Goal: Task Accomplishment & Management: Manage account settings

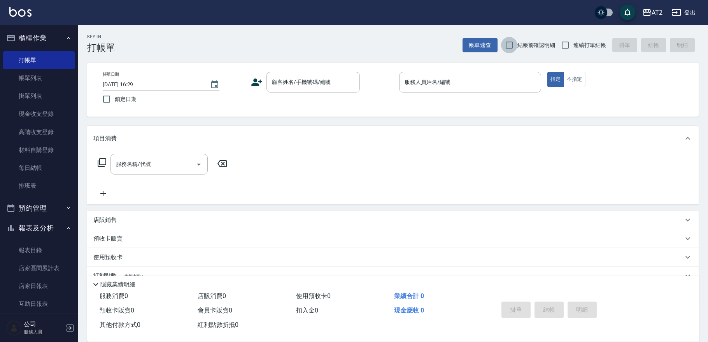
click at [503, 42] on input "結帳前確認明細" at bounding box center [509, 45] width 16 height 16
checkbox input "true"
click at [569, 43] on input "連續打單結帳" at bounding box center [565, 45] width 16 height 16
checkbox input "true"
click at [313, 87] on input "顧客姓名/手機號碼/編號" at bounding box center [307, 82] width 75 height 14
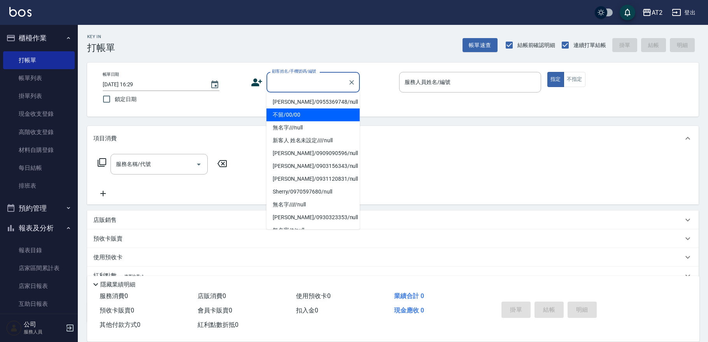
click at [301, 113] on li "不留/00/00" at bounding box center [313, 115] width 93 height 13
type input "不留/00/00"
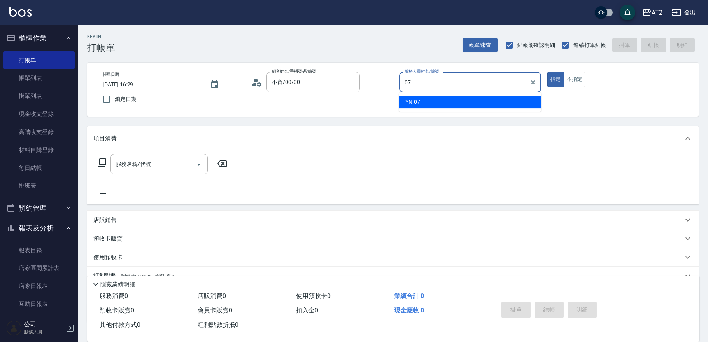
type input "YN-07"
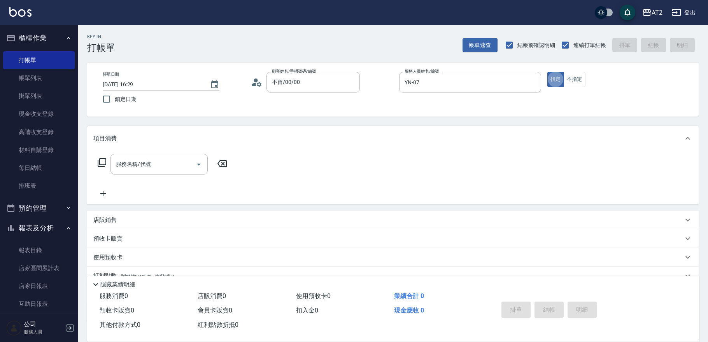
type button "true"
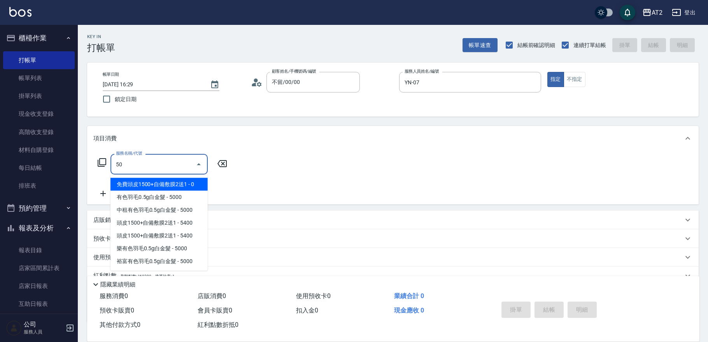
type input "501"
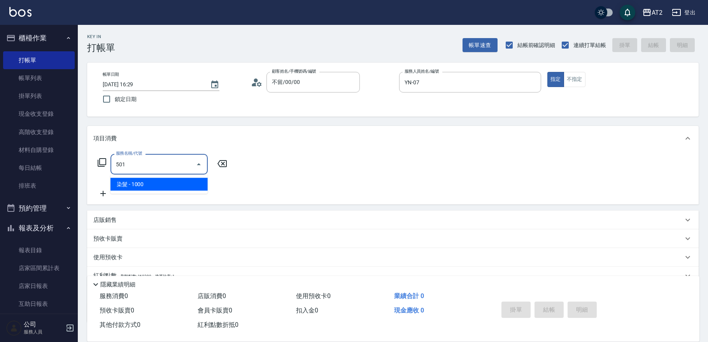
type input "100"
type input "染髮(501)"
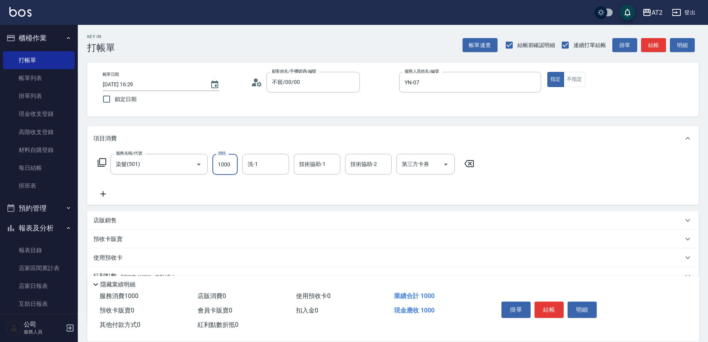
type input "1"
type input "0"
type input "14"
type input "10"
type input "148"
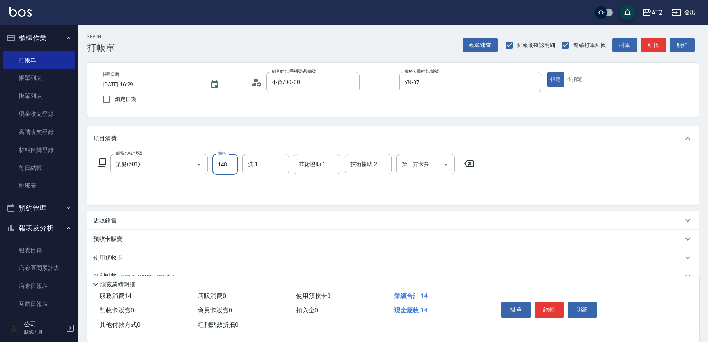
type input "140"
type input "1480"
type input "軒軒-42"
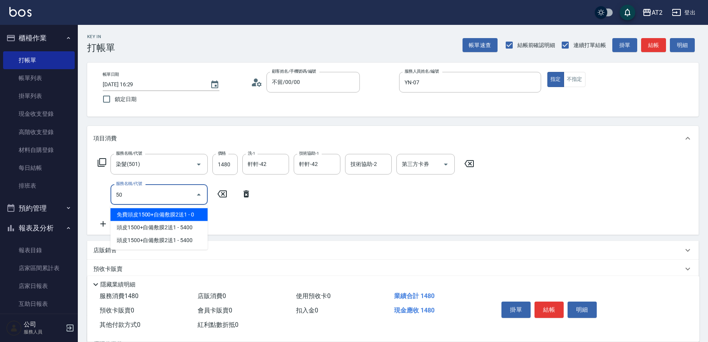
type input "502"
type input "190"
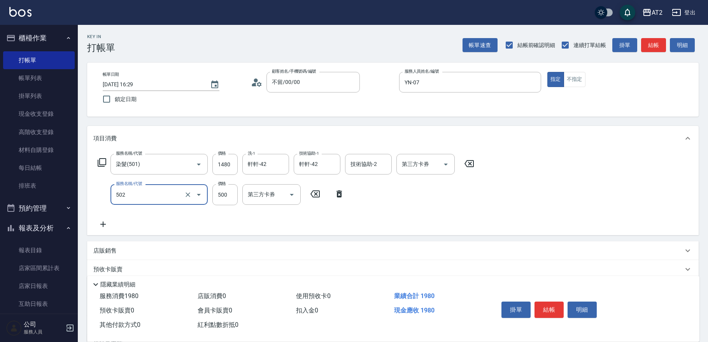
type input "漂髮(502)"
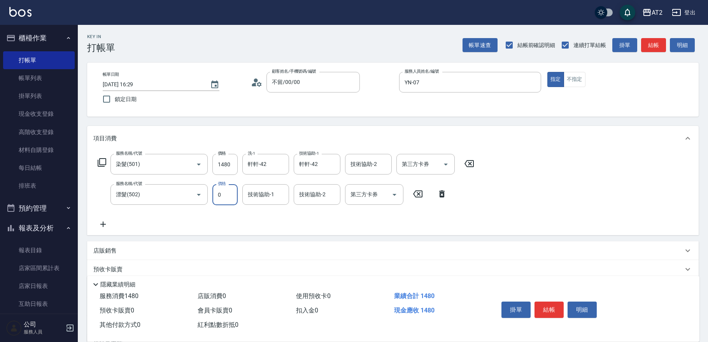
type input "140"
type input "0"
type input "軒軒-42"
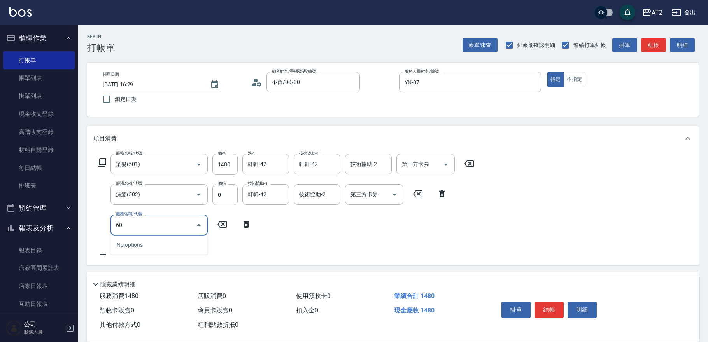
type input "601"
type input "240"
type input "自備護髮(601)"
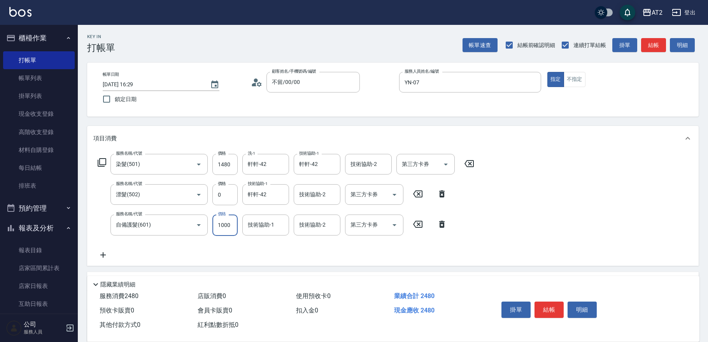
type input "140"
type input "15"
type input "160"
type input "1500"
type input "290"
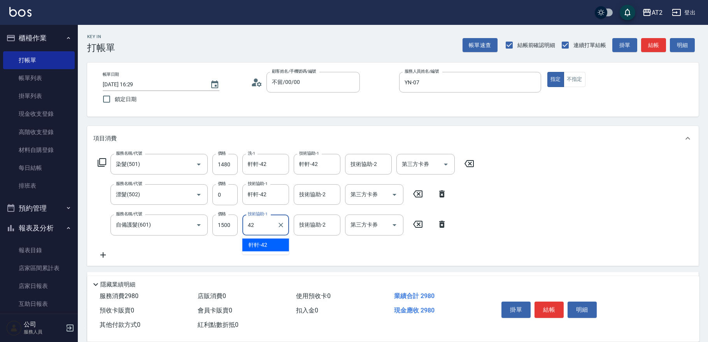
type input "軒軒-42"
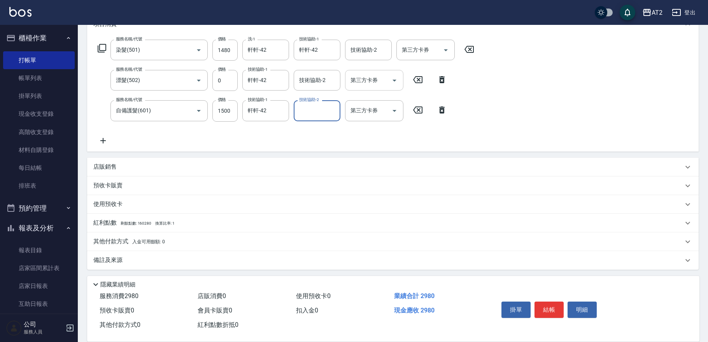
scroll to position [115, 0]
click at [169, 245] on div "其他付款方式 入金可用餘額: 0" at bounding box center [388, 241] width 590 height 9
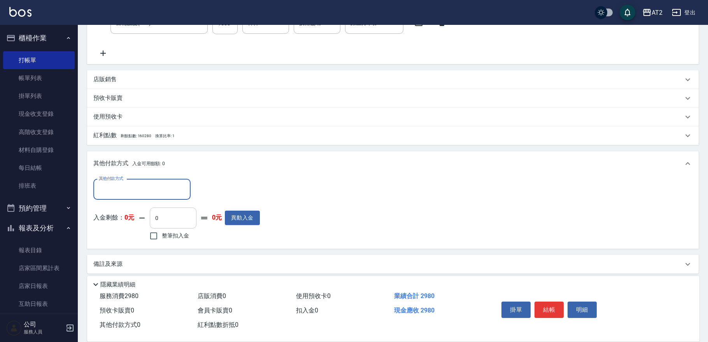
scroll to position [204, 0]
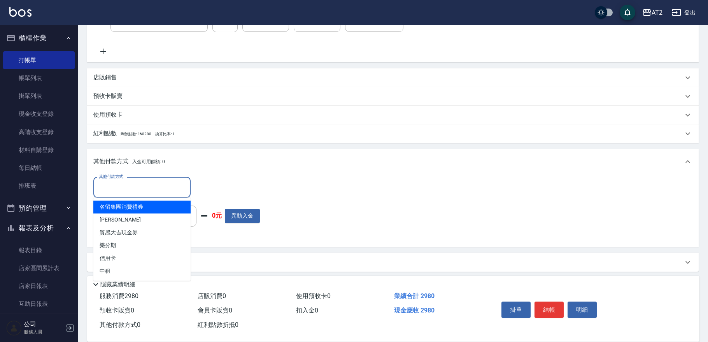
click at [128, 188] on input "其他付款方式" at bounding box center [142, 188] width 90 height 14
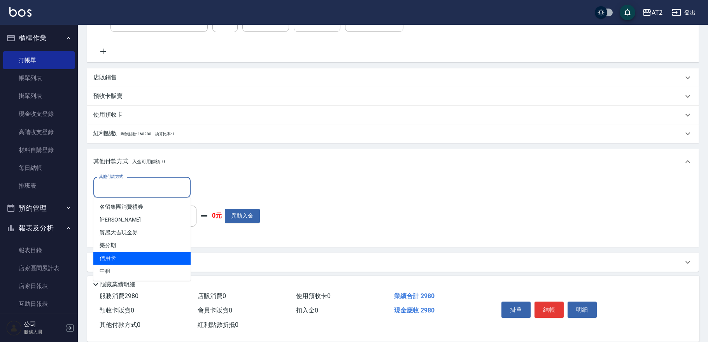
click at [132, 256] on span "信用卡" at bounding box center [141, 258] width 97 height 13
type input "信用卡"
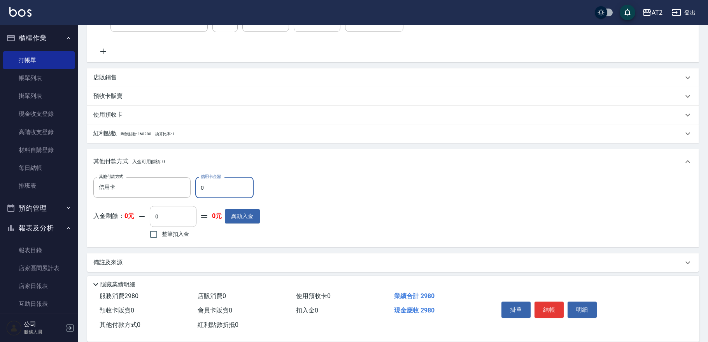
drag, startPoint x: 222, startPoint y: 186, endPoint x: 0, endPoint y: 175, distance: 222.4
click at [32, 183] on div "AT2 登出 櫃檯作業 打帳單 帳單列表 掛單列表 現金收支登錄 高階收支登錄 材料自購登錄 每日結帳 排班表 預約管理 預約管理 單日預約紀錄 單週預約紀錄…" at bounding box center [354, 70] width 708 height 549
type input "298"
type input "0"
type input "2980"
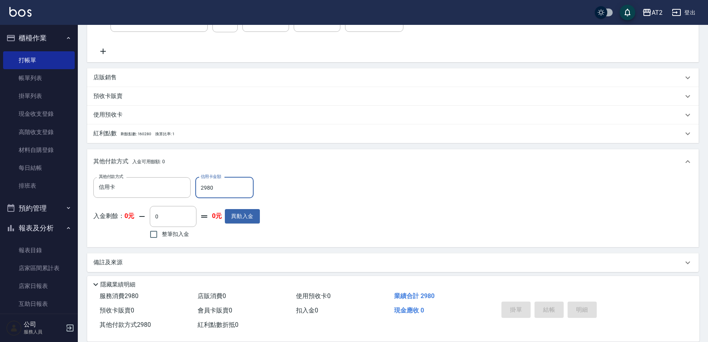
type input "2025/08/12 18:41"
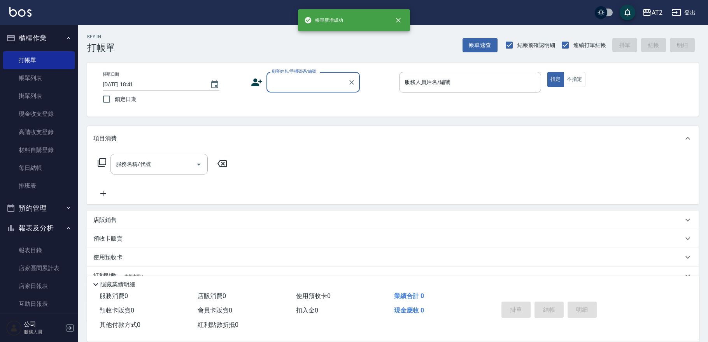
scroll to position [0, 0]
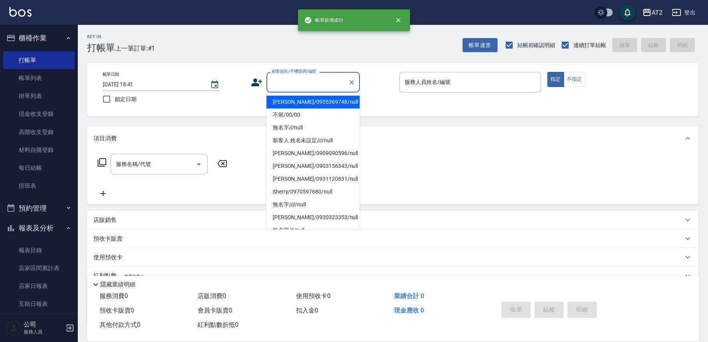
click at [280, 78] on input "顧客姓名/手機號碼/編號" at bounding box center [307, 82] width 75 height 14
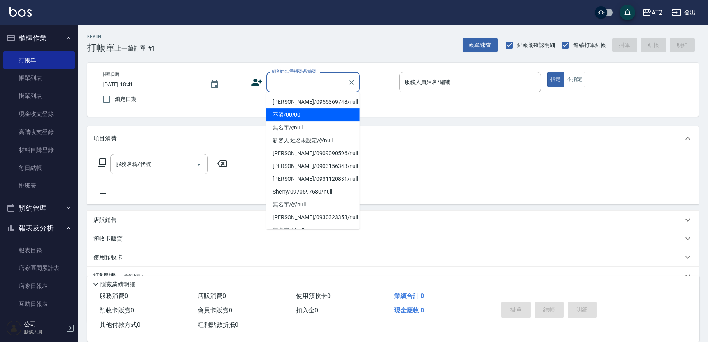
click at [291, 117] on li "不留/00/00" at bounding box center [313, 115] width 93 height 13
type input "不留/00/00"
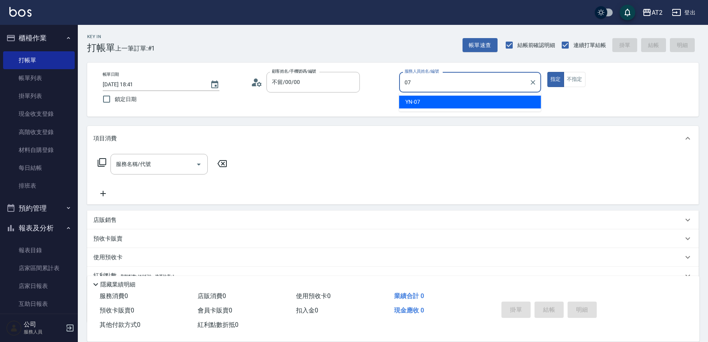
type input "YN-07"
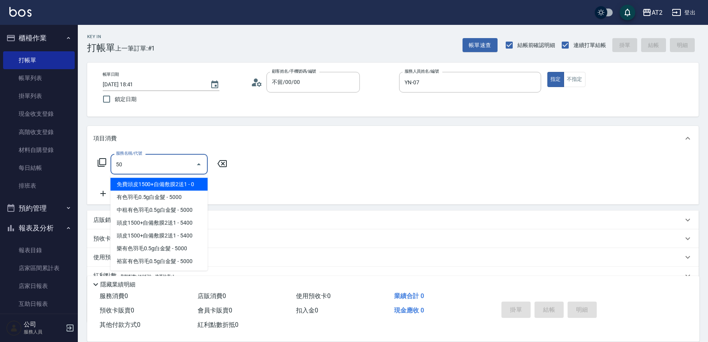
type input "501"
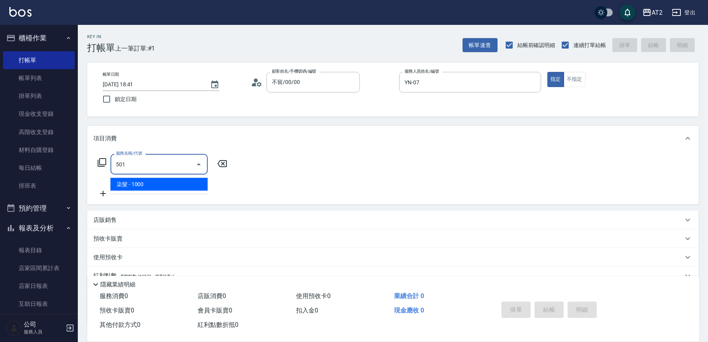
type input "100"
type input "染髮(501)"
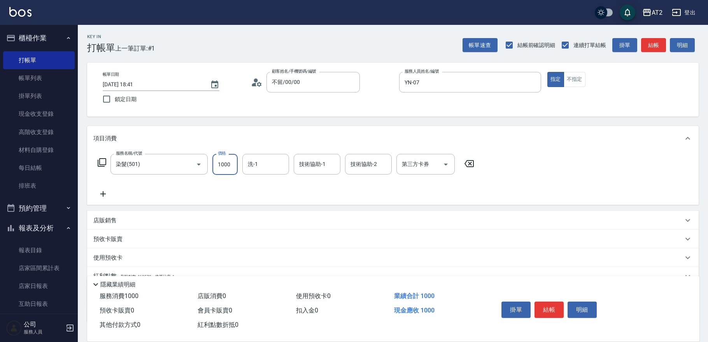
type input "0"
type input "26"
type input "20"
type input "269"
type input "260"
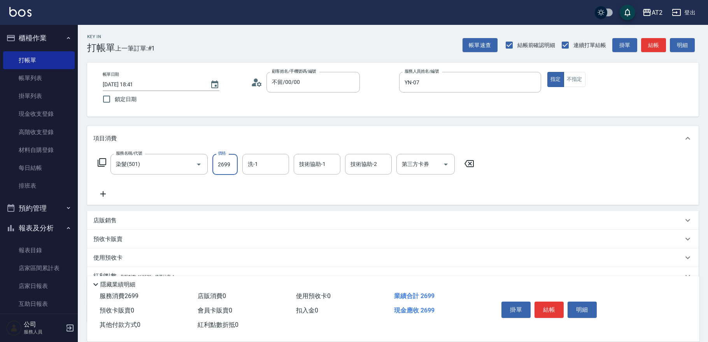
type input "2699"
type input "軒軒-42"
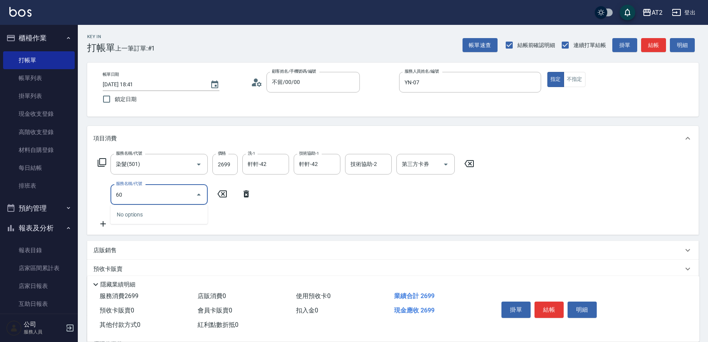
type input "601"
type input "360"
type input "自備護髮(601)"
type input "270"
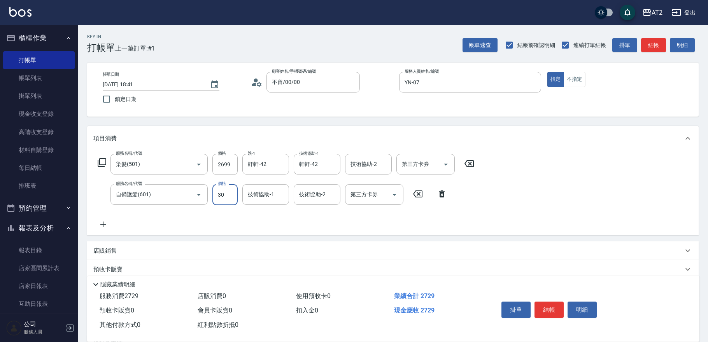
type input "300"
type input "290"
type input "3000"
type input "560"
type input "軒軒-42"
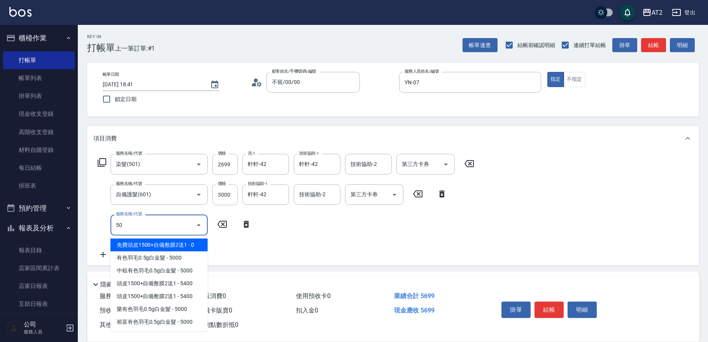
type input "502"
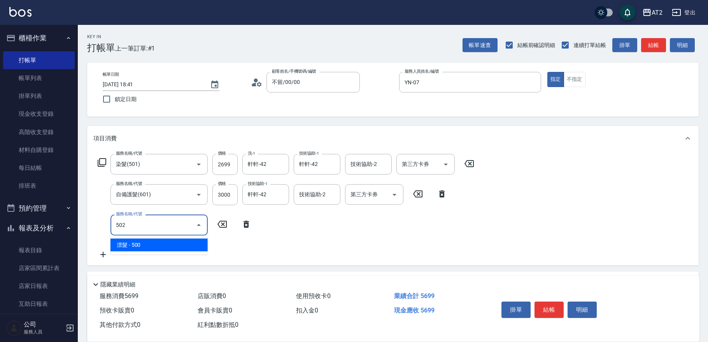
type input "610"
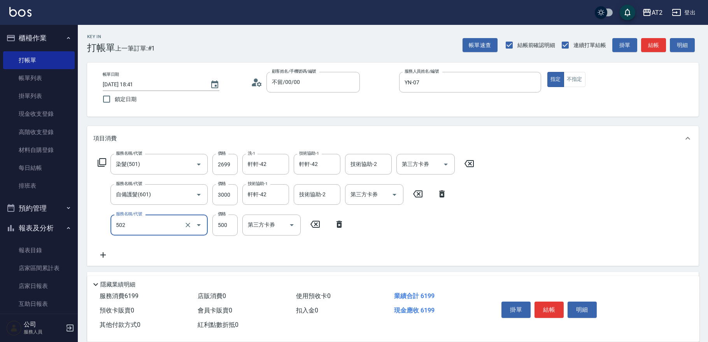
type input "漂髮(502)"
type input "560"
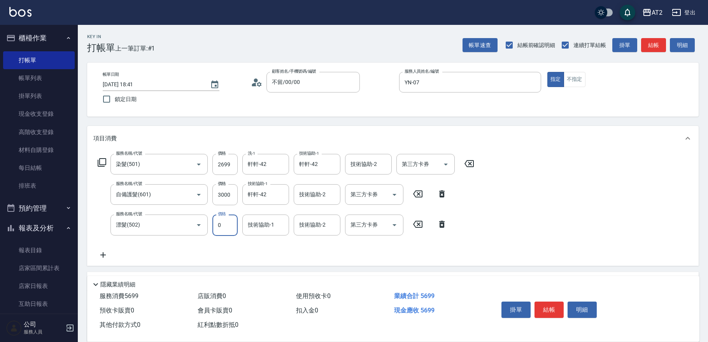
type input "0"
type input "軒軒-42"
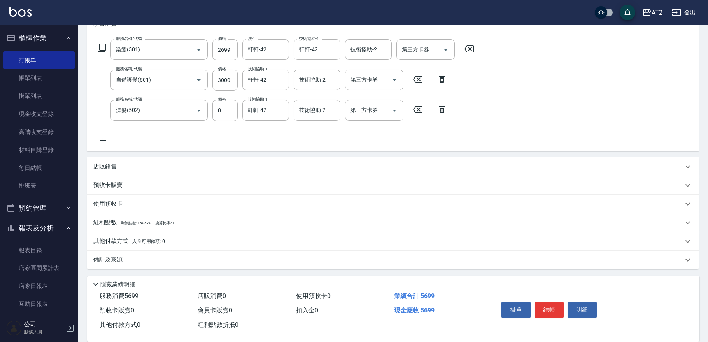
click at [135, 168] on div "店販銷售" at bounding box center [388, 167] width 590 height 8
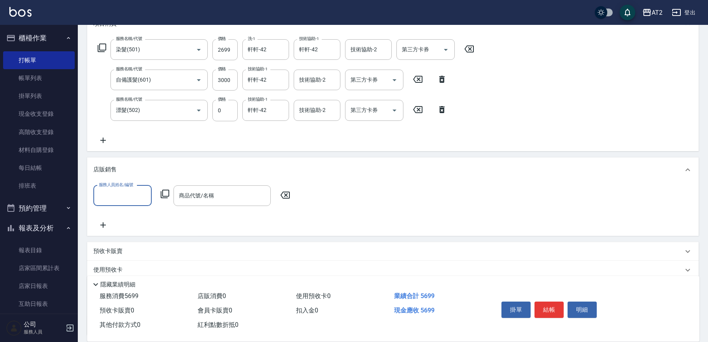
scroll to position [0, 0]
type input "YN-07"
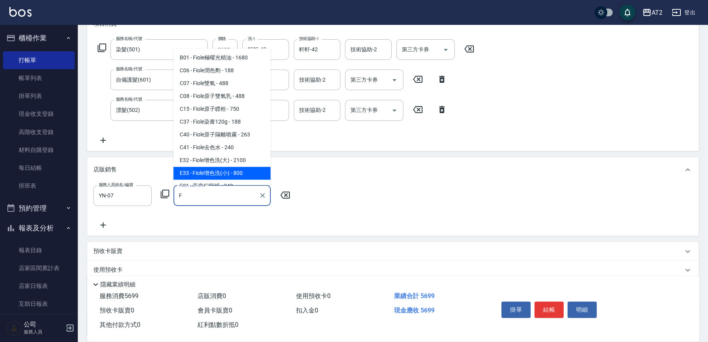
click at [225, 175] on span "E33 - Fiole增色洗(小) - 800" at bounding box center [222, 173] width 97 height 13
type input "Fiole增色洗(小)"
type input "640"
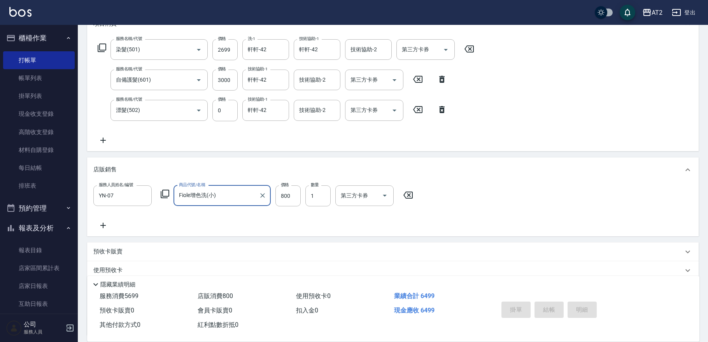
type input "Fiole增色洗(小)"
type input "2025/08/12 18:42"
type input "0"
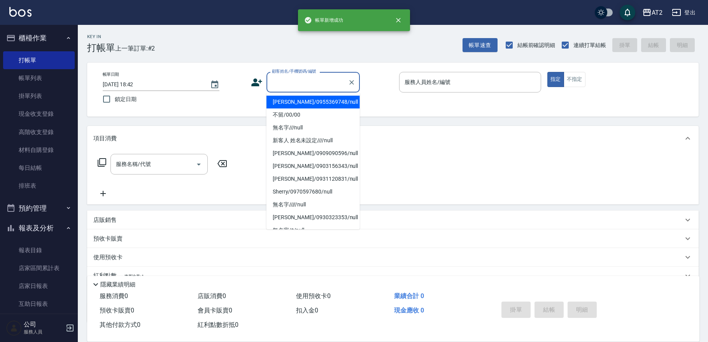
click at [298, 81] on input "顧客姓名/手機號碼/編號" at bounding box center [307, 82] width 75 height 14
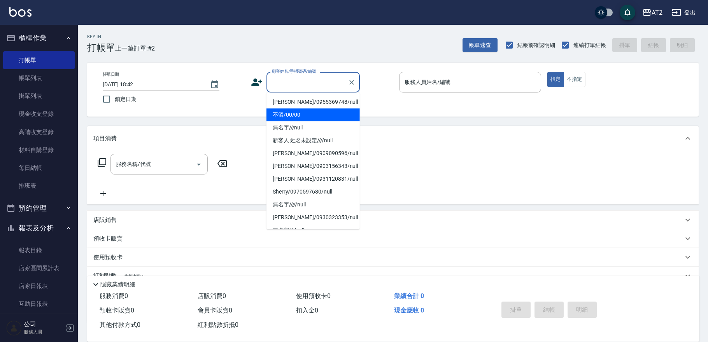
click at [301, 116] on li "不留/00/00" at bounding box center [313, 115] width 93 height 13
type input "不留/00/00"
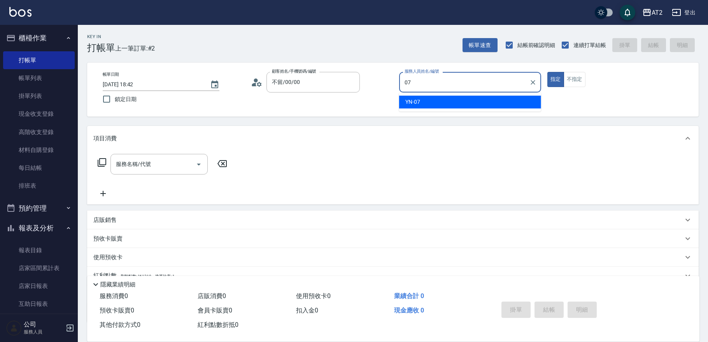
type input "YN-07"
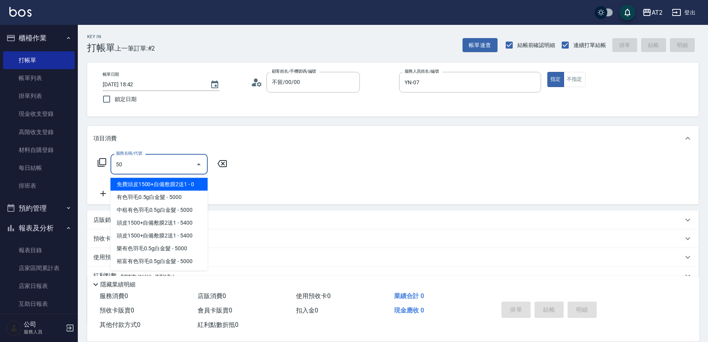
type input "501"
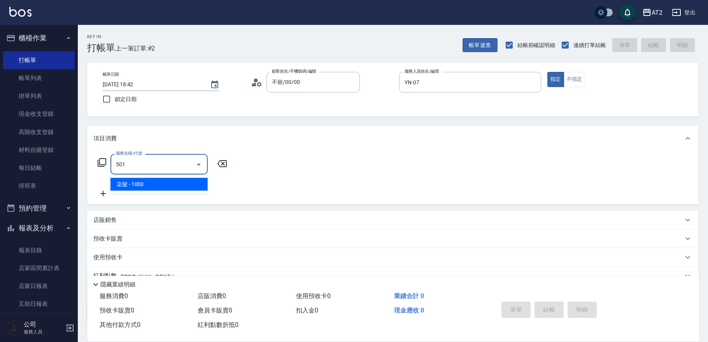
type input "100"
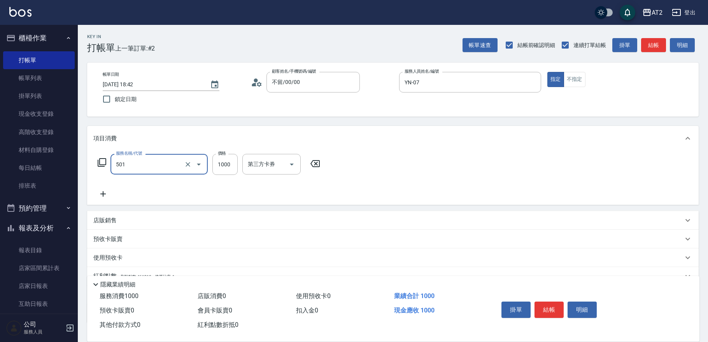
type input "染髮(501)"
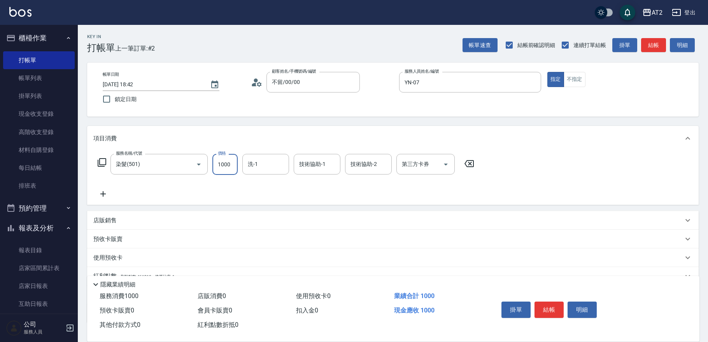
type input "0"
type input "26"
type input "20"
type input "269"
type input "260"
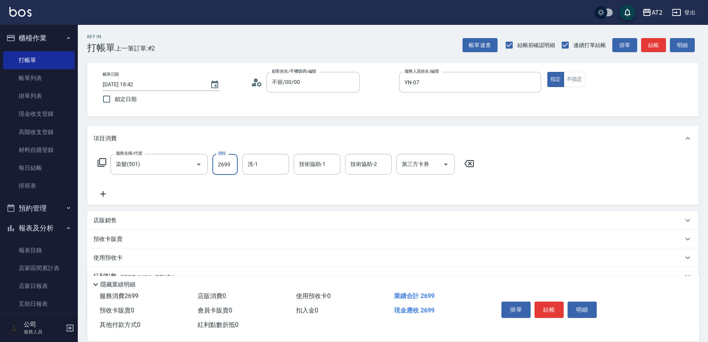
type input "2699"
type input "軒軒-42"
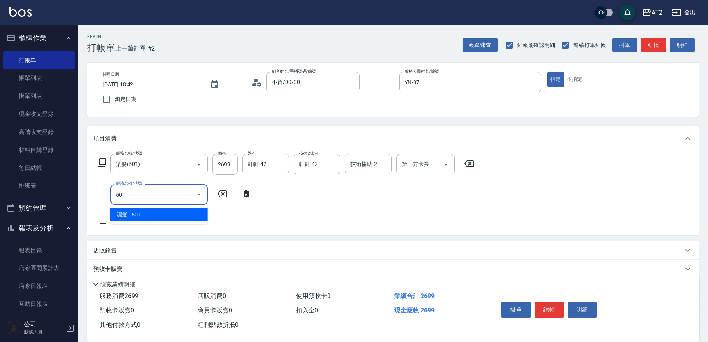
type input "502"
type input "310"
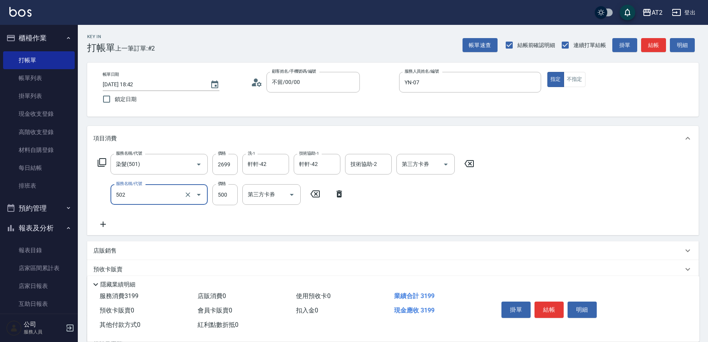
type input "漂髮(502)"
type input "260"
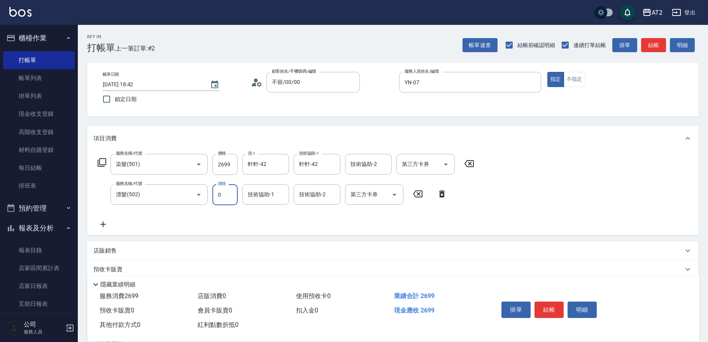
type input "0"
type input "軒軒-42"
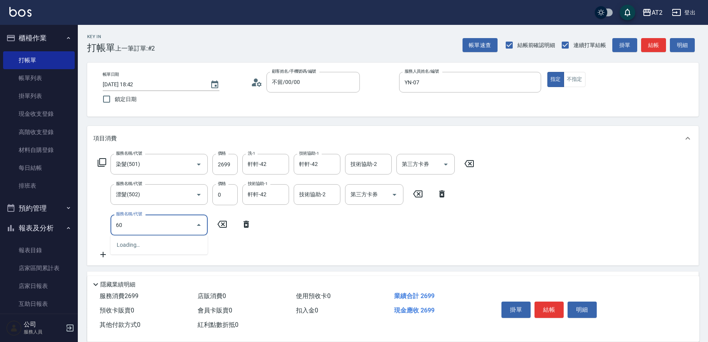
type input "601"
type input "360"
type input "自備護髮(601)"
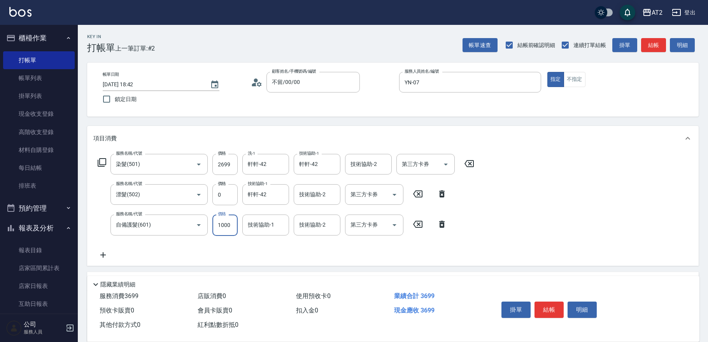
type input "270"
type input "300"
type input "290"
type input "3000"
type input "560"
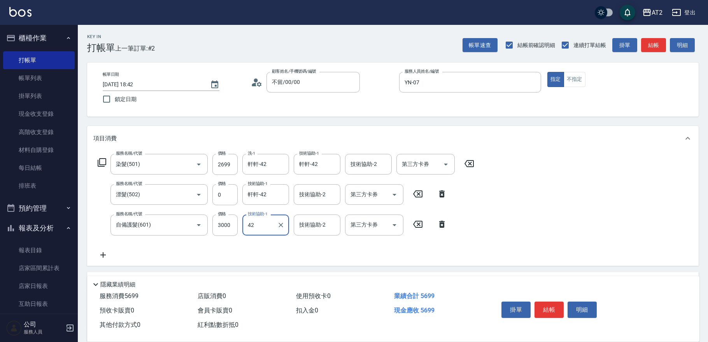
type input "軒軒-42"
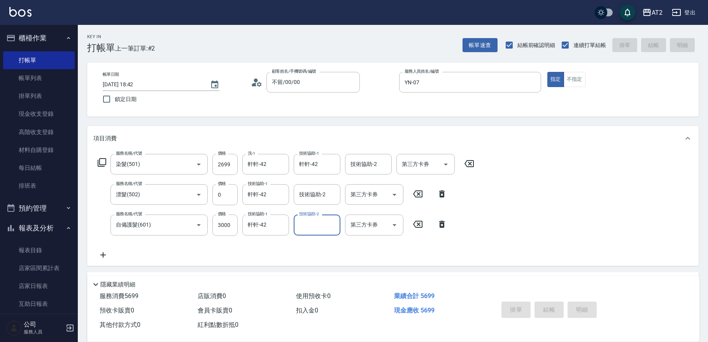
type input "0"
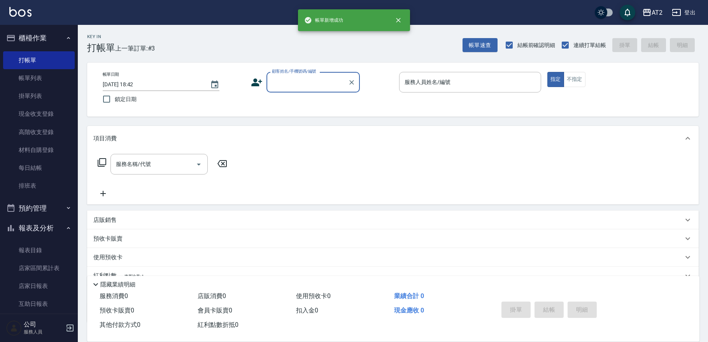
click at [297, 88] on input "顧客姓名/手機號碼/編號" at bounding box center [307, 82] width 75 height 14
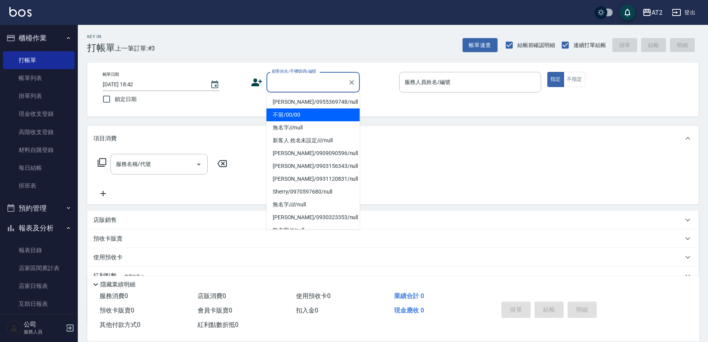
click at [289, 111] on li "不留/00/00" at bounding box center [313, 115] width 93 height 13
type input "不留/00/00"
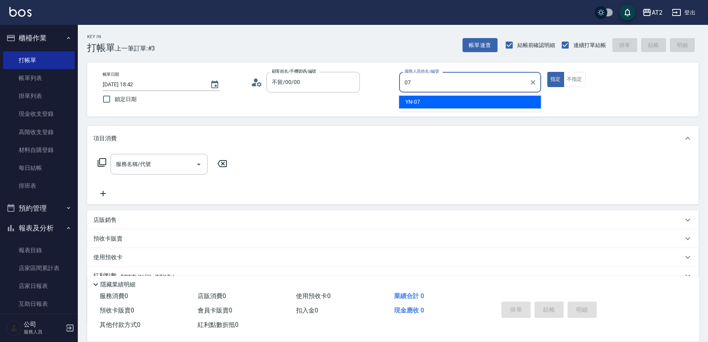
type input "YN-07"
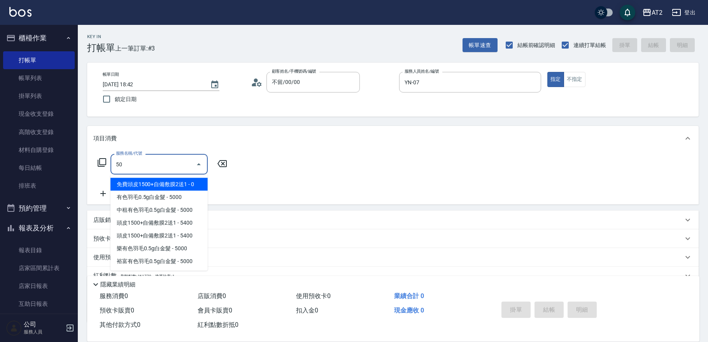
type input "501"
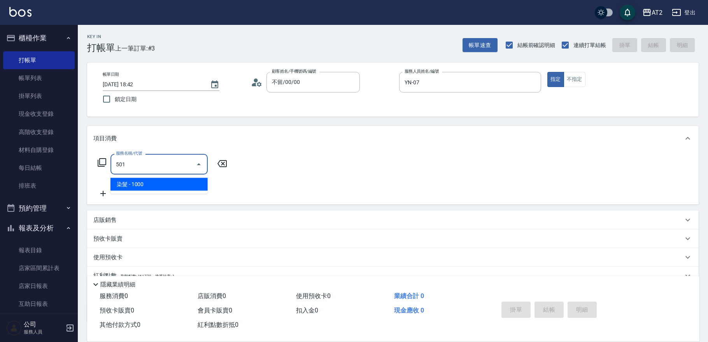
type input "100"
type input "染髮(501)"
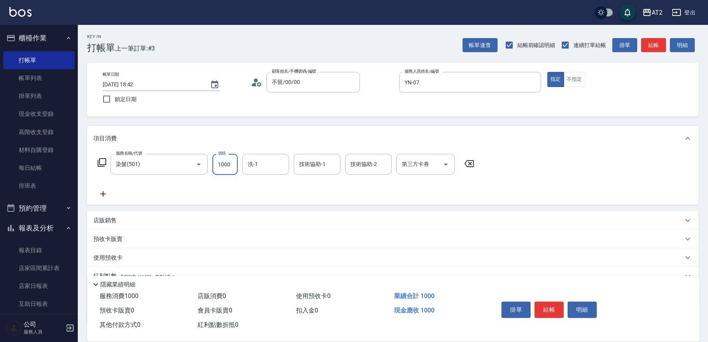
type input "0"
type input "19"
type input "10"
type input "198"
type input "190"
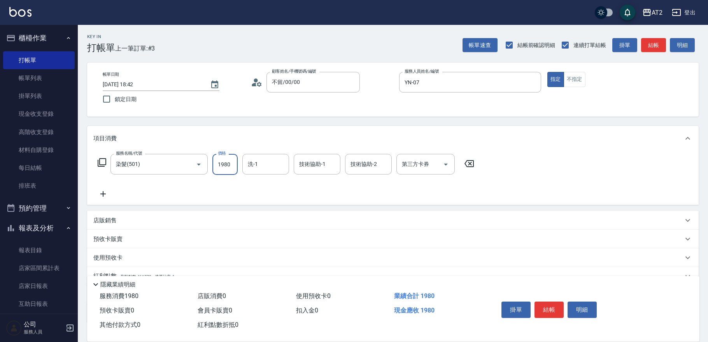
type input "1980"
type input "軒軒-42"
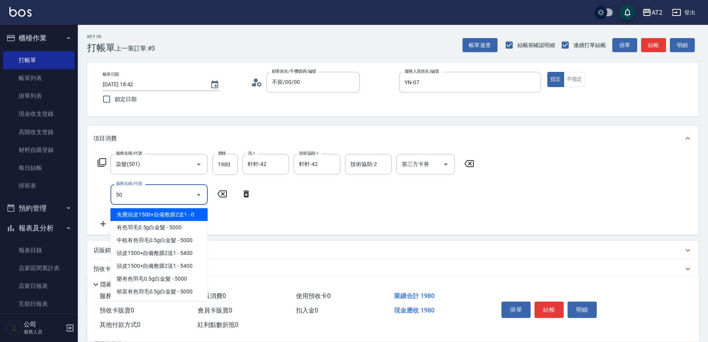
type input "502"
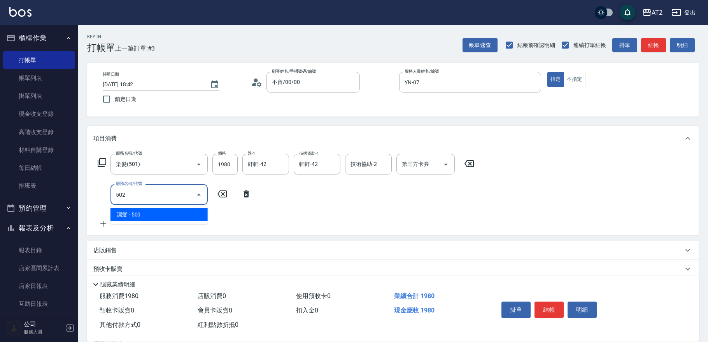
type input "240"
type input "漂髮(502)"
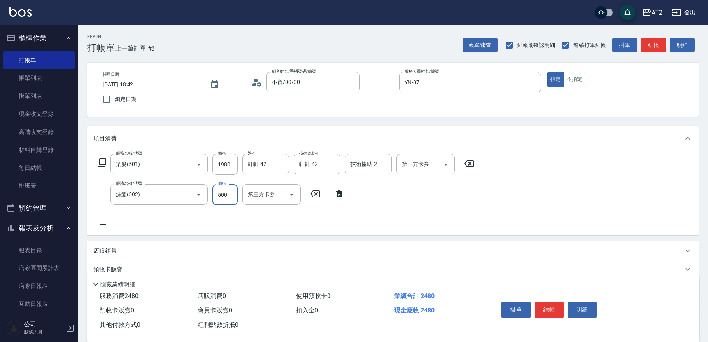
type input "190"
type input "0"
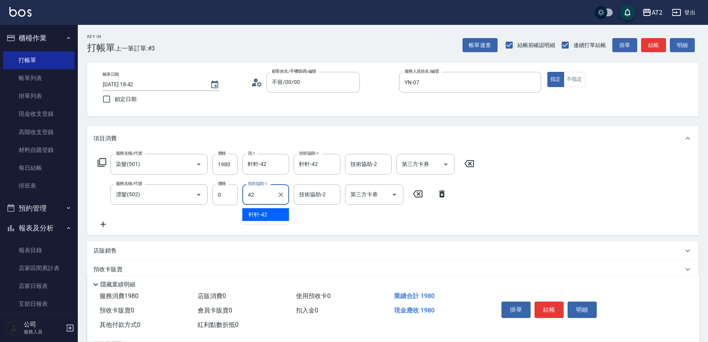
type input "軒軒-42"
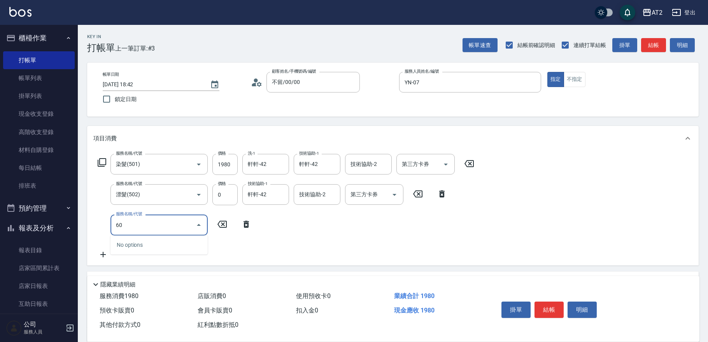
type input "601"
type input "290"
type input "自備護髮(601)"
type input "190"
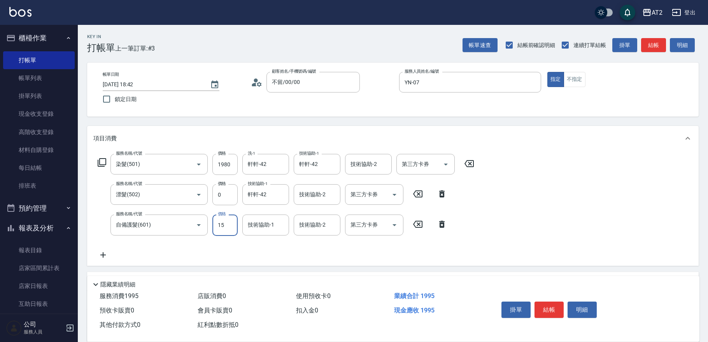
type input "150"
type input "210"
type input "1500"
type input "340"
type input "軒軒-42"
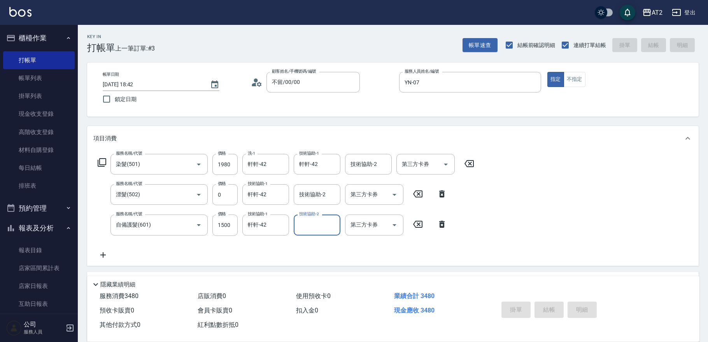
type input "0"
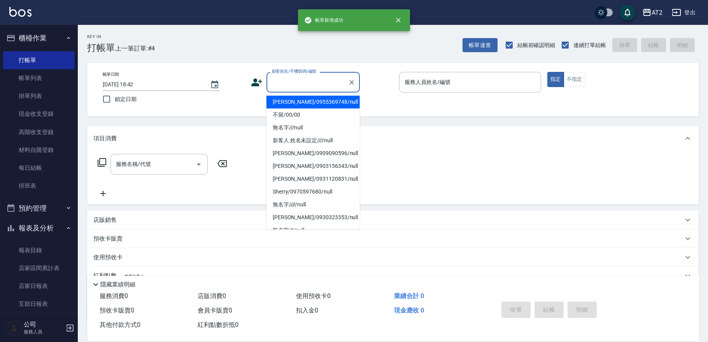
drag, startPoint x: 292, startPoint y: 77, endPoint x: 293, endPoint y: 110, distance: 33.5
click at [292, 77] on input "顧客姓名/手機號碼/編號" at bounding box center [307, 82] width 75 height 14
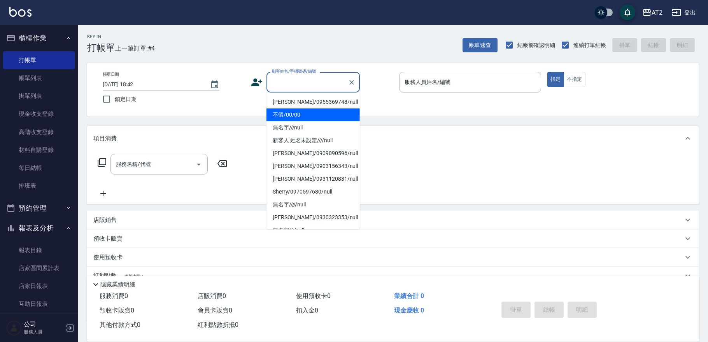
click at [292, 113] on li "不留/00/00" at bounding box center [313, 115] width 93 height 13
type input "不留/00/00"
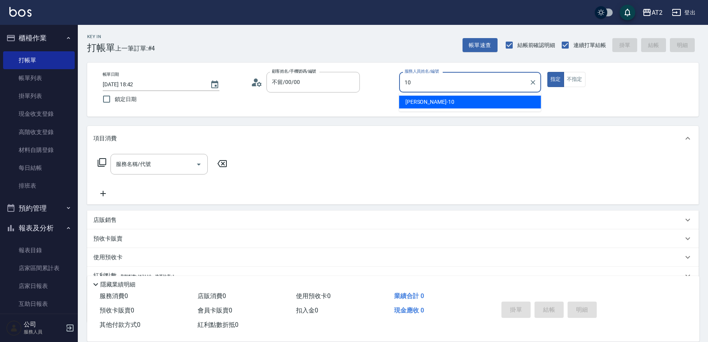
type input "Cindy-10"
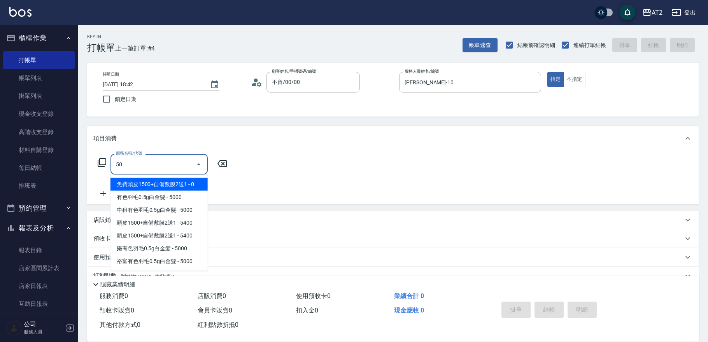
type input "501"
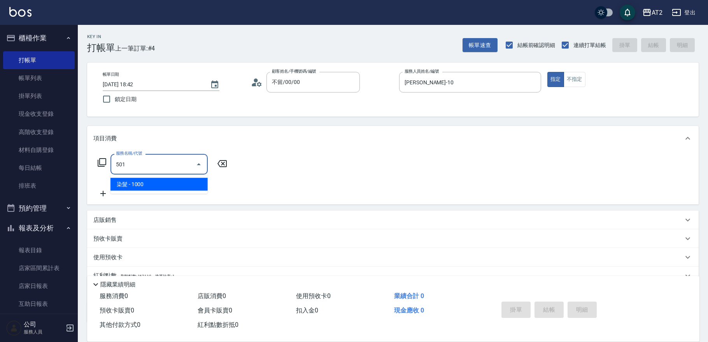
type input "100"
type input "染髮(501)"
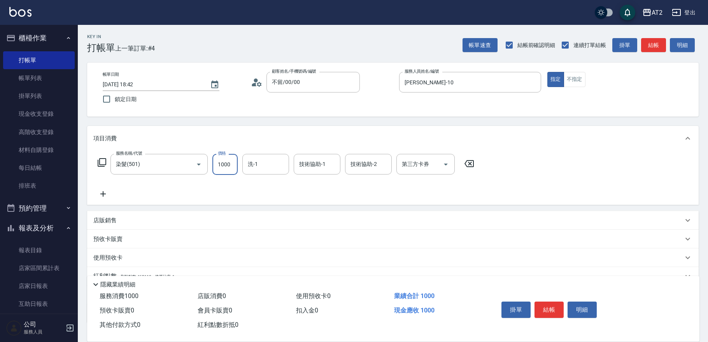
type input "0"
type input "18"
type input "10"
type input "1800"
type input "180"
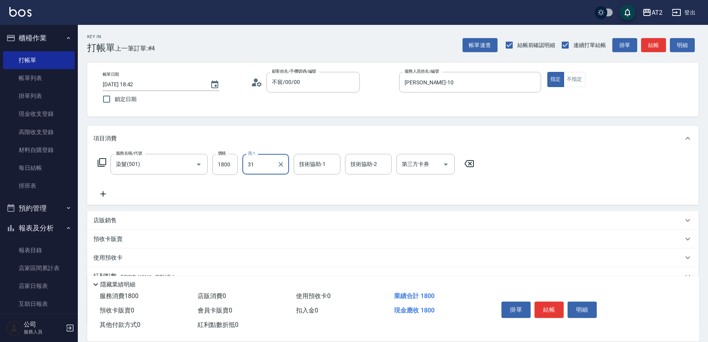
type input "小羿-31"
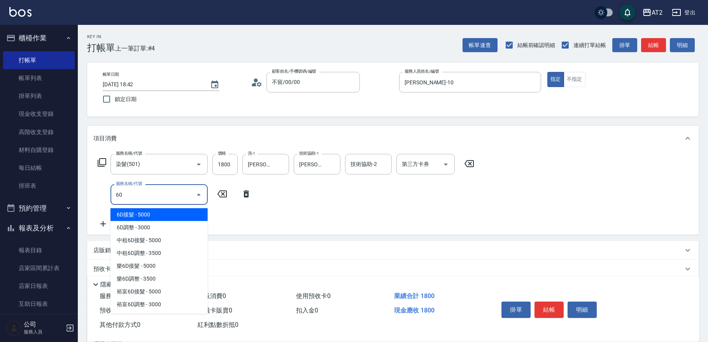
type input "601"
type input "280"
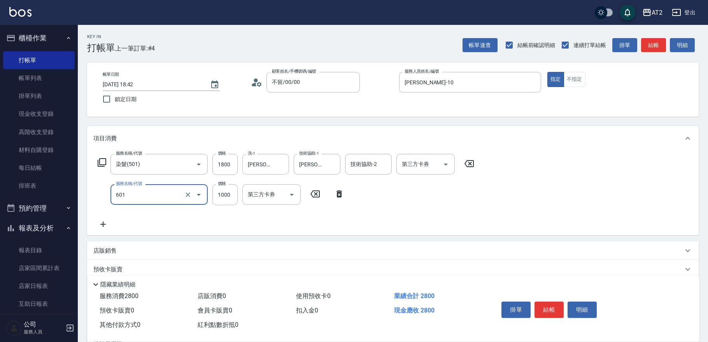
type input "自備護髮(601)"
type input "180"
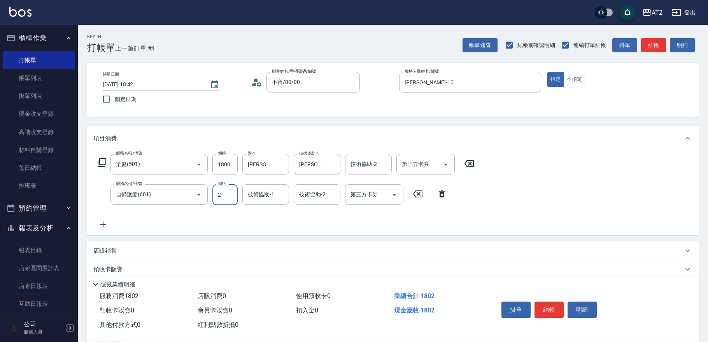
type input "25"
type input "200"
type input "250"
type input "430"
type input "2500"
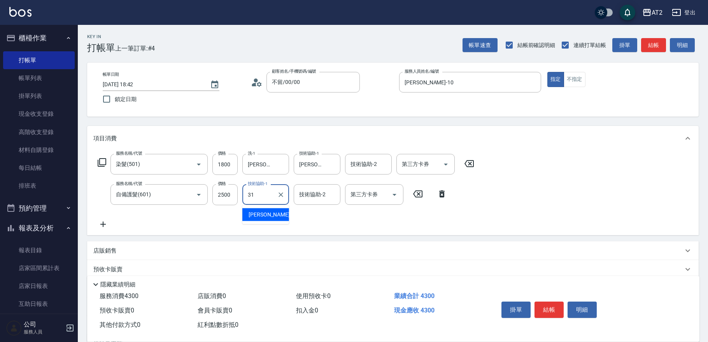
type input "小羿-31"
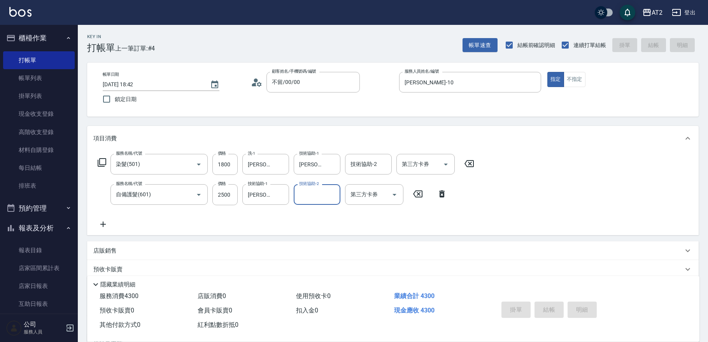
type input "2025/08/12 18:43"
type input "0"
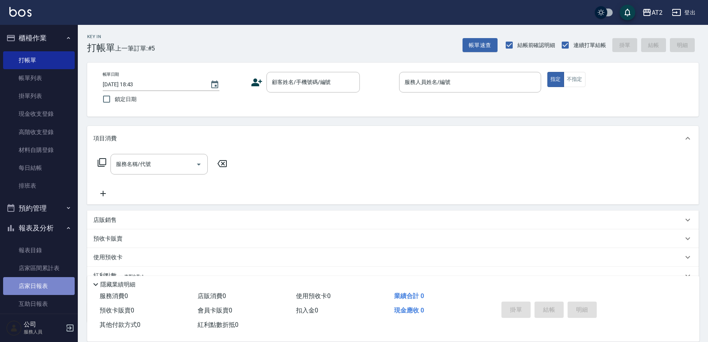
click at [50, 290] on link "店家日報表" at bounding box center [39, 286] width 72 height 18
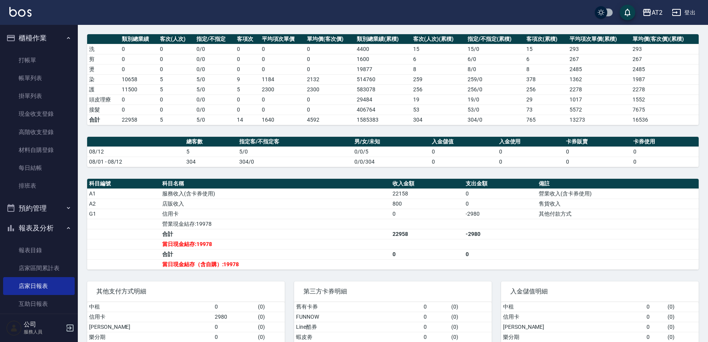
scroll to position [140, 0]
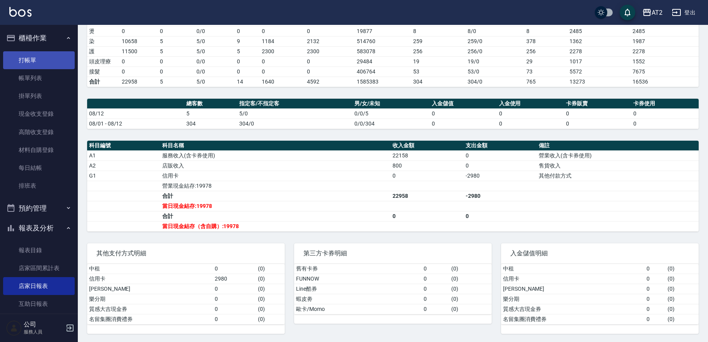
click at [43, 54] on link "打帳單" at bounding box center [39, 60] width 72 height 18
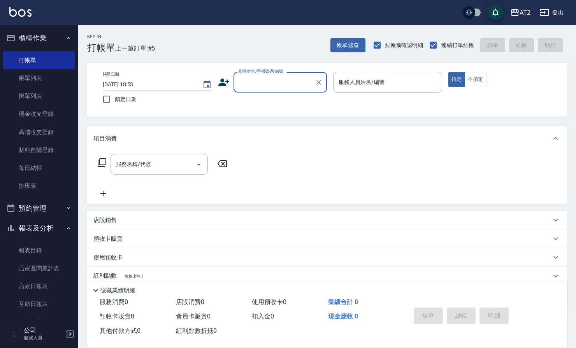
drag, startPoint x: 156, startPoint y: 114, endPoint x: 230, endPoint y: 116, distance: 73.9
click at [156, 114] on div "帳單日期 2025/08/12 18:53 鎖定日期 顧客姓名/手機號碼/編號 顧客姓名/手機號碼/編號 服務人員姓名/編號 服務人員姓名/編號 指定 不指定" at bounding box center [326, 90] width 479 height 54
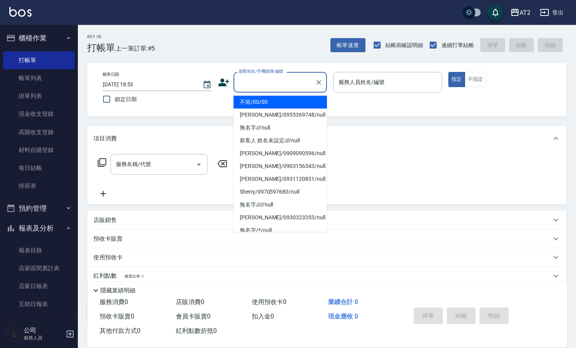
click at [275, 78] on input "顧客姓名/手機號碼/編號" at bounding box center [274, 82] width 75 height 14
click at [269, 101] on li "不留/00/00" at bounding box center [279, 102] width 93 height 13
type input "不留/00/00"
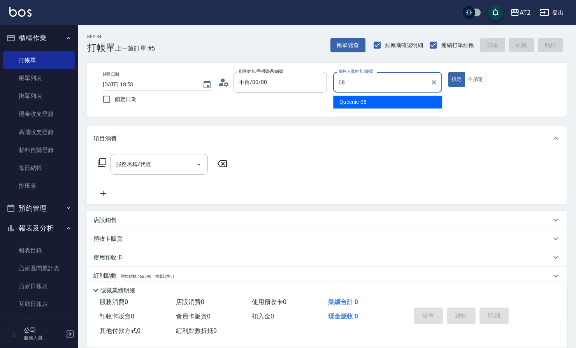
type input "Queenie-08"
type button "true"
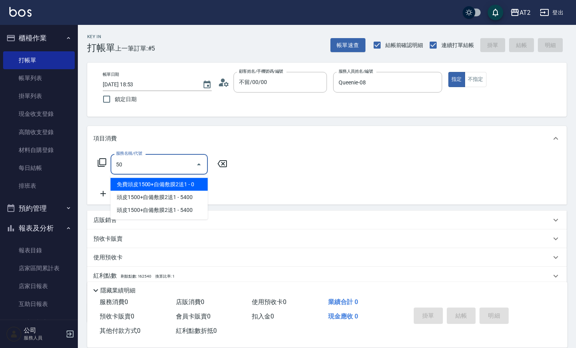
type input "501"
type input "100"
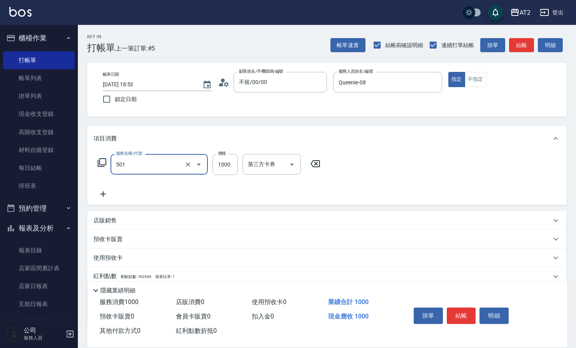
type input "染髮(501)"
type input "0"
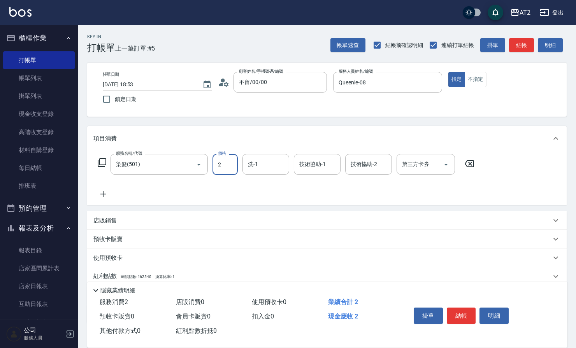
type input "24"
type input "20"
type input "2499"
type input "240"
type input "2499"
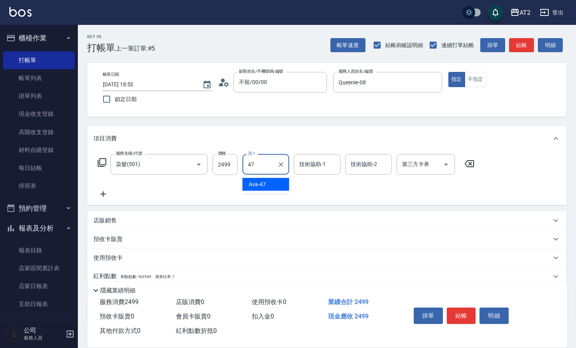
type input "Ava-47"
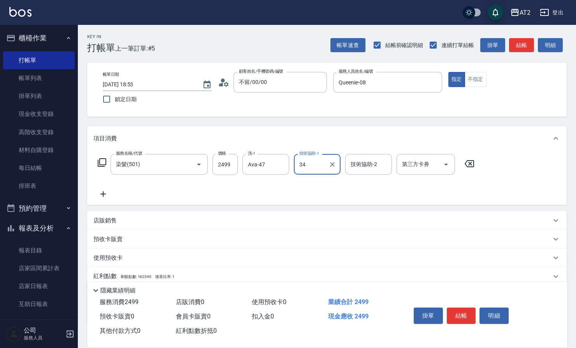
type input "小潔-34"
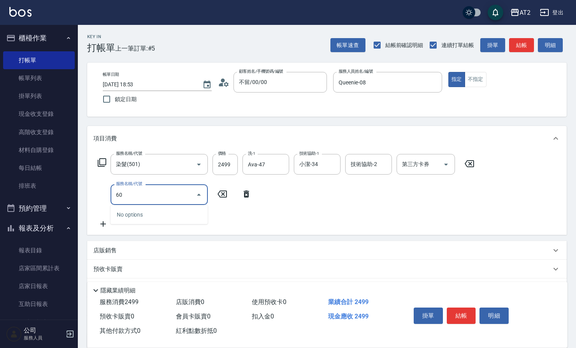
type input "601"
type input "340"
type input "自備護髮(601)"
type input "250"
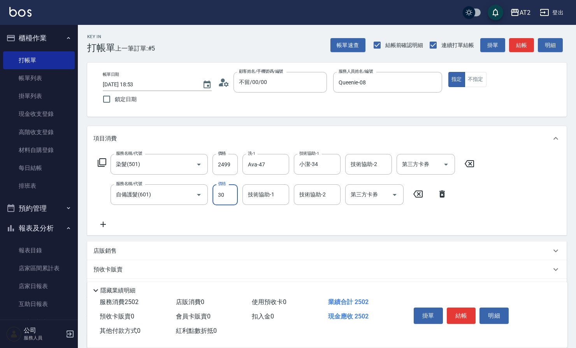
type input "300"
type input "540"
type input "3000"
type input "Ava-47"
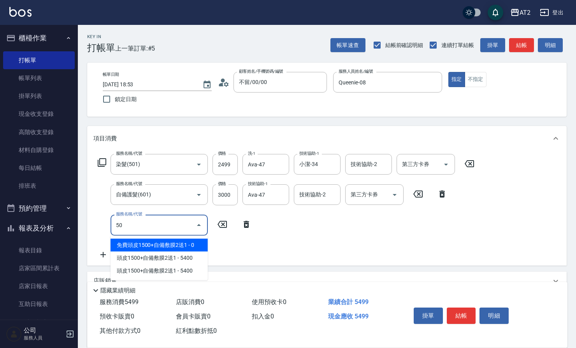
type input "502"
type input "590"
type input "漂髮(502)"
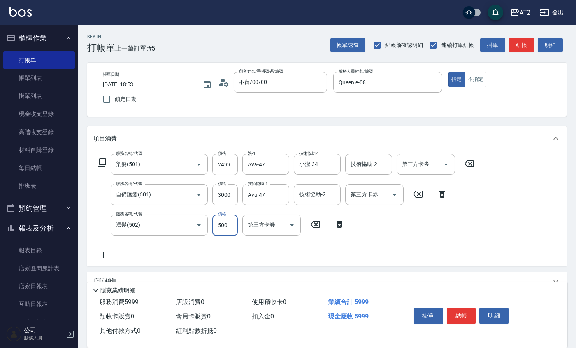
type input "0"
type input "540"
type input "小安-30"
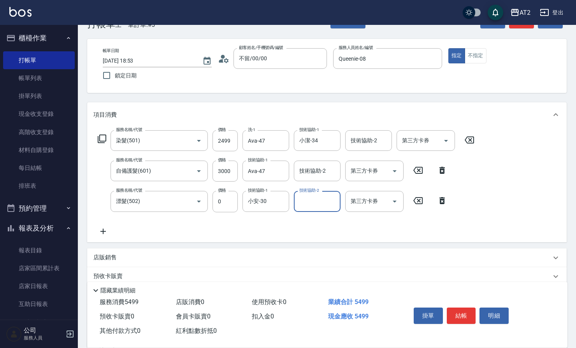
scroll to position [86, 0]
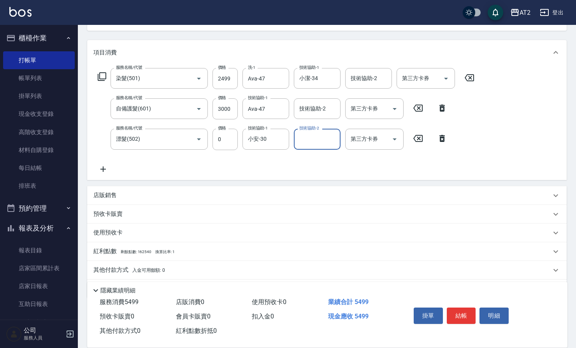
click at [138, 253] on span "剩餘點數: 162540" at bounding box center [136, 252] width 31 height 4
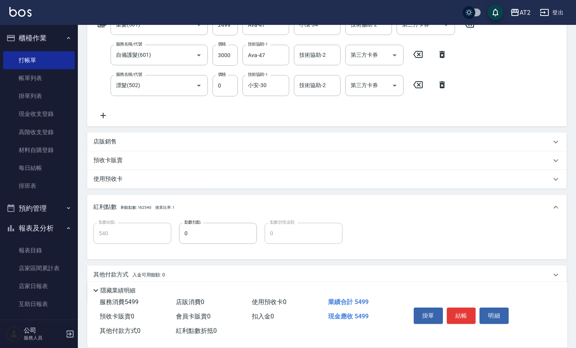
scroll to position [167, 0]
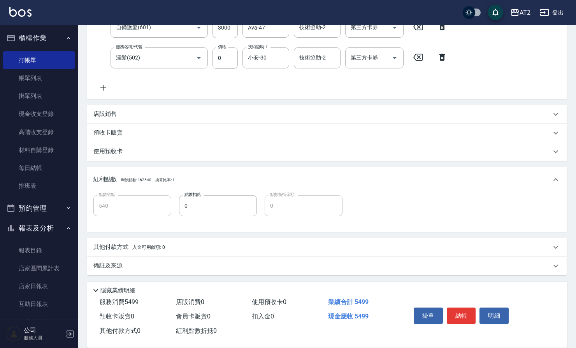
click at [140, 251] on p "其他付款方式 入金可用餘額: 0" at bounding box center [129, 247] width 72 height 9
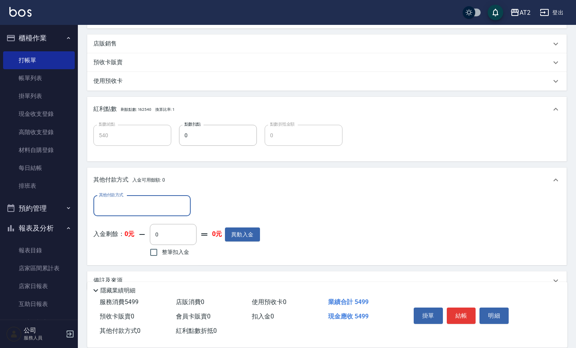
scroll to position [252, 0]
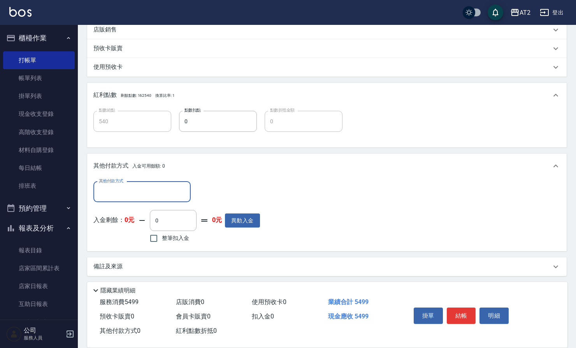
click at [142, 197] on input "其他付款方式" at bounding box center [142, 192] width 90 height 14
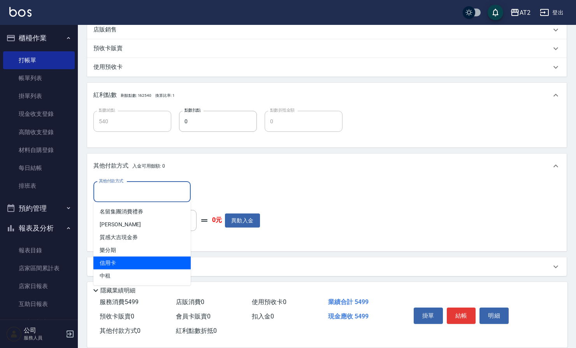
click at [122, 267] on span "信用卡" at bounding box center [141, 263] width 97 height 13
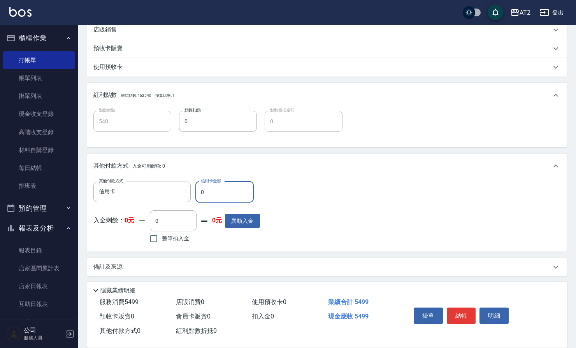
type input "信用卡"
drag, startPoint x: 209, startPoint y: 194, endPoint x: -29, endPoint y: 196, distance: 237.3
click at [0, 196] on html "AT2 登出 櫃檯作業 打帳單 帳單列表 掛單列表 現金收支登錄 高階收支登錄 材料自購登錄 每日結帳 排班表 預約管理 預約管理 單日預約紀錄 單週預約紀錄…" at bounding box center [288, 49] width 576 height 602
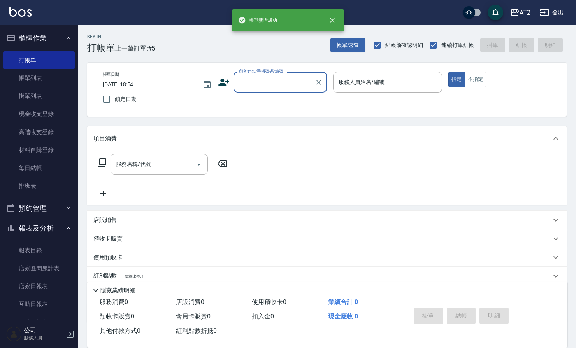
scroll to position [0, 0]
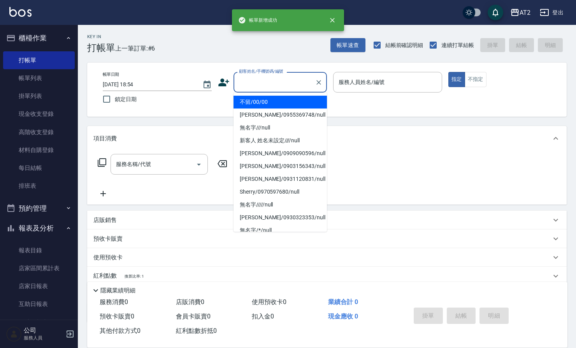
drag, startPoint x: 260, startPoint y: 85, endPoint x: 260, endPoint y: 108, distance: 23.0
click at [260, 86] on input "顧客姓名/手機號碼/編號" at bounding box center [274, 82] width 75 height 14
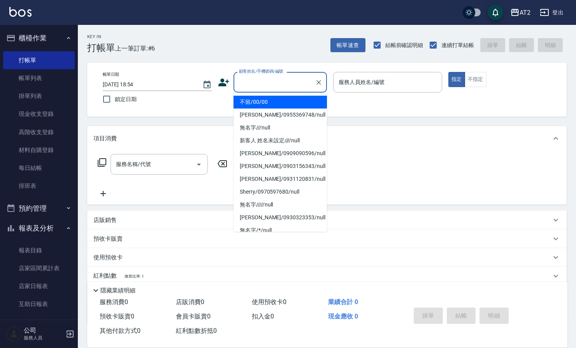
click at [260, 100] on li "不留/00/00" at bounding box center [279, 102] width 93 height 13
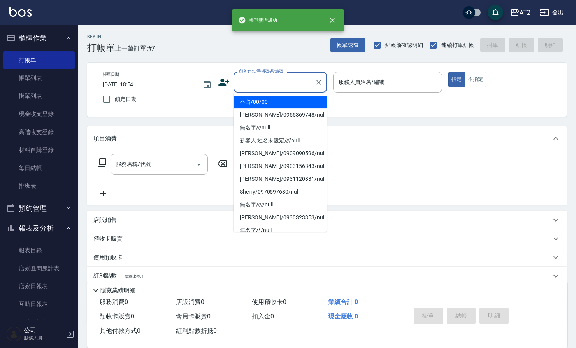
click at [263, 80] on input "顧客姓名/手機號碼/編號" at bounding box center [274, 82] width 75 height 14
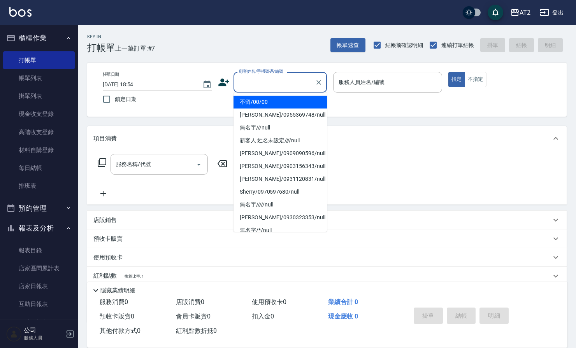
click at [263, 104] on li "不留/00/00" at bounding box center [279, 102] width 93 height 13
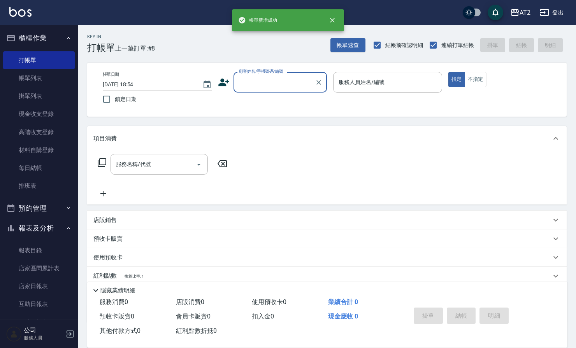
click at [272, 79] on input "顧客姓名/手機號碼/編號" at bounding box center [274, 82] width 75 height 14
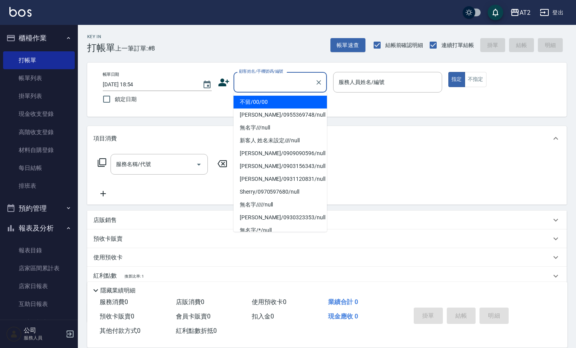
click at [267, 102] on li "不留/00/00" at bounding box center [279, 102] width 93 height 13
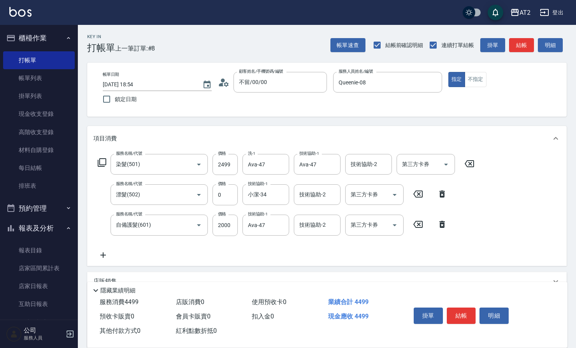
click at [201, 251] on div "服務名稱/代號 染髮(501) 服務名稱/代號 價格 2499 價格 洗-1 Ava-47 洗-1 技術協助-1 Ava-47 技術協助-1 技術協助-2 技…" at bounding box center [286, 206] width 386 height 105
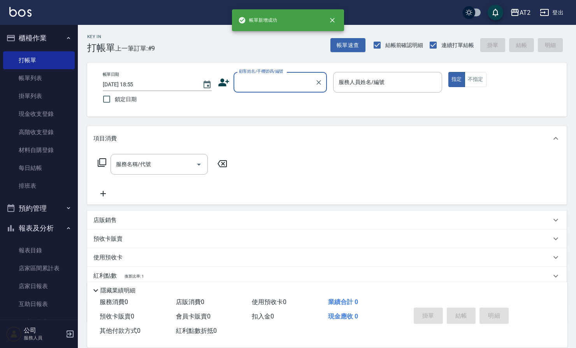
click at [257, 87] on input "顧客姓名/手機號碼/編號" at bounding box center [274, 82] width 75 height 14
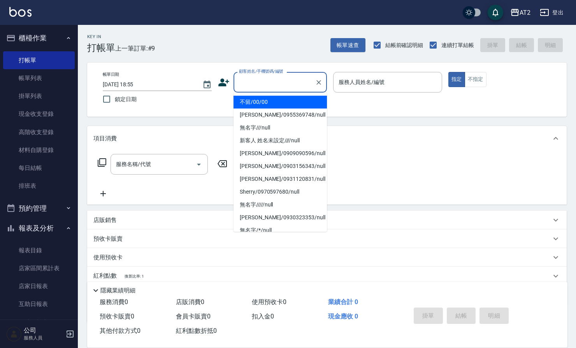
click at [263, 105] on li "不留/00/00" at bounding box center [279, 102] width 93 height 13
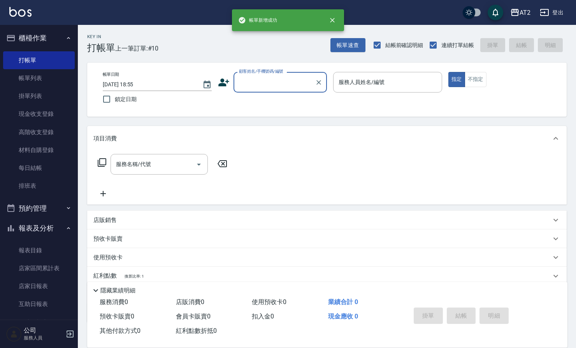
click at [269, 121] on div "Key In 打帳單 上一筆訂單:#10 帳單速查 結帳前確認明細 連續打單結帳 掛單 結帳 明細 帳單日期 2025/08/12 18:55 鎖定日期 顧客…" at bounding box center [327, 210] width 498 height 371
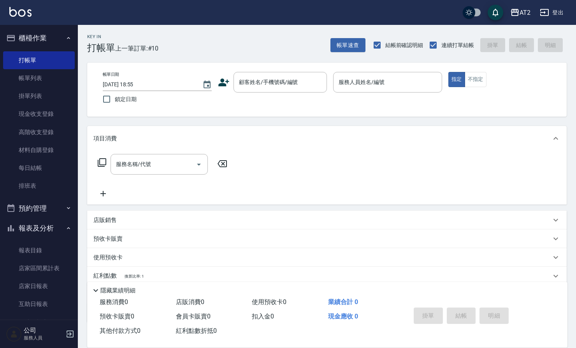
click at [90, 190] on div "服務名稱/代號 服務名稱/代號" at bounding box center [326, 178] width 479 height 54
click at [107, 198] on icon at bounding box center [102, 193] width 19 height 9
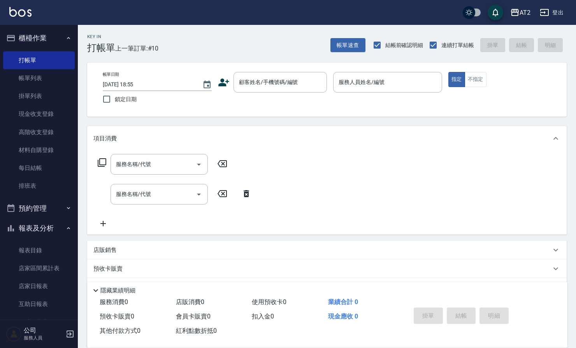
click at [123, 212] on div "服務名稱/代號 服務名稱/代號 服務名稱/代號 服務名稱/代號" at bounding box center [174, 191] width 163 height 74
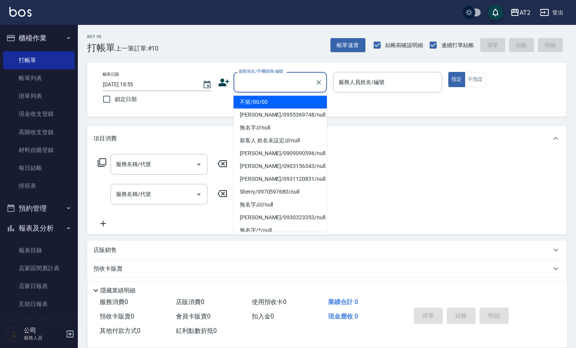
click at [250, 86] on input "顧客姓名/手機號碼/編號" at bounding box center [274, 82] width 75 height 14
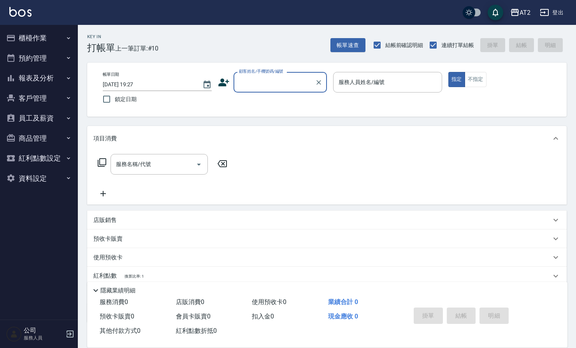
click at [268, 89] on div "顧客姓名/手機號碼/編號" at bounding box center [279, 82] width 93 height 21
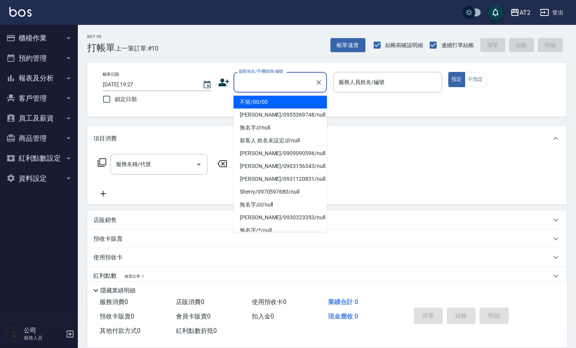
click at [278, 103] on li "不留/00/00" at bounding box center [279, 102] width 93 height 13
type input "不留/00/00"
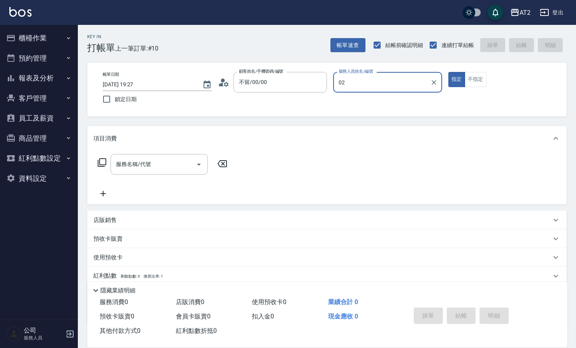
type input "02"
type button "true"
type input "Morgan-02"
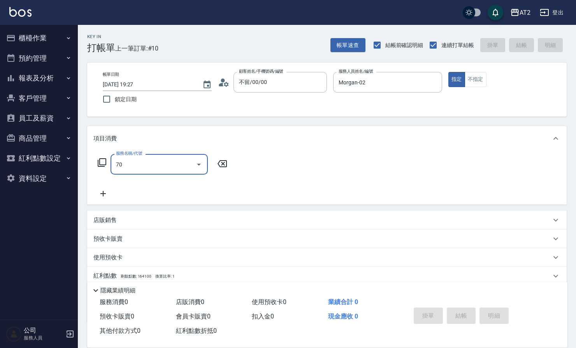
type input "705"
type input "500"
type input "新羽毛鉑金接髮調整(705)"
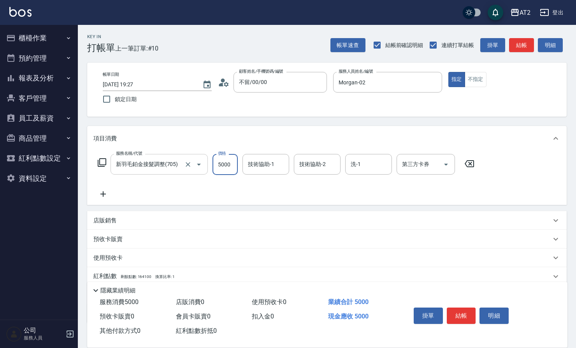
drag, startPoint x: 190, startPoint y: 166, endPoint x: 191, endPoint y: 156, distance: 9.4
click at [189, 166] on icon "Clear" at bounding box center [188, 165] width 8 height 8
type input "新羽毛鉑金接髮調整(705)"
drag, startPoint x: 32, startPoint y: 40, endPoint x: 34, endPoint y: 44, distance: 4.7
click at [32, 40] on button "櫃檯作業" at bounding box center [39, 38] width 72 height 20
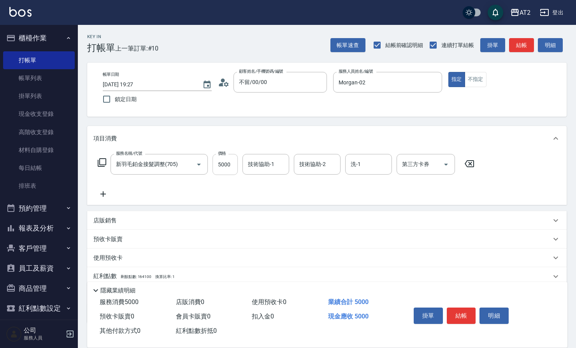
click at [228, 161] on input "5000" at bounding box center [224, 164] width 25 height 21
type input "1"
type input "0"
type input "14"
type input "10"
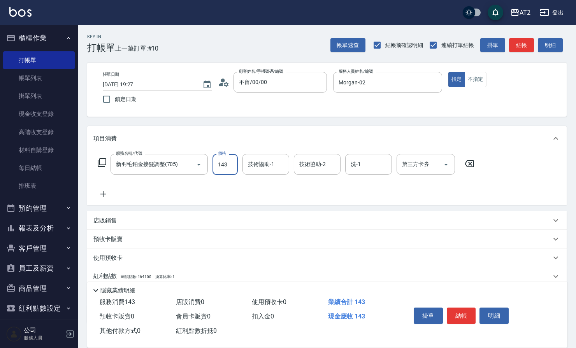
type input "1434"
type input "1430"
type input "14340"
type input "小安-30"
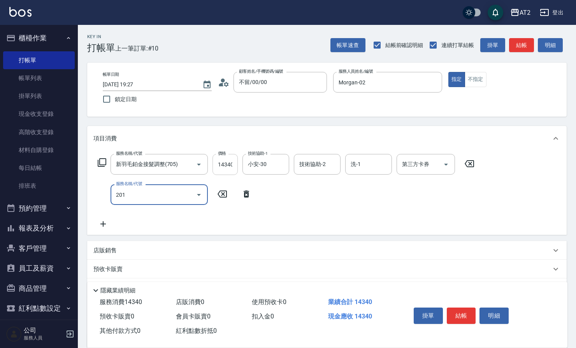
type input "201"
type input "1450"
type input "洗髮(201)"
type input "0"
type input "1430"
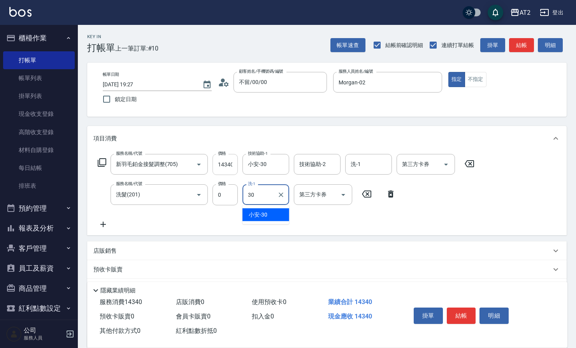
type input "小安-30"
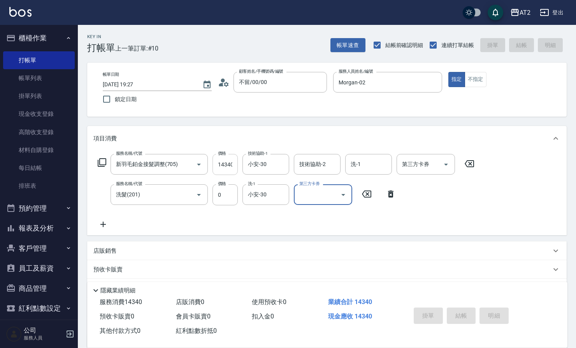
type input "2025/08/12 19:29"
type input "0"
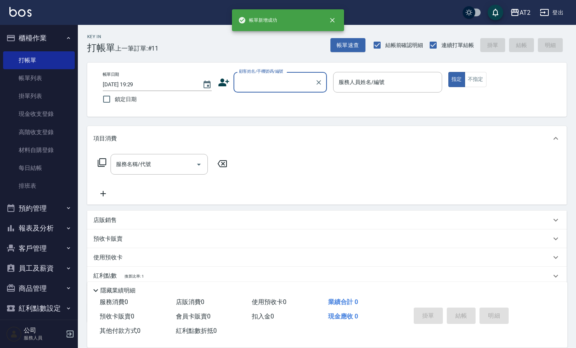
click at [275, 83] on input "顧客姓名/手機號碼/編號" at bounding box center [274, 82] width 75 height 14
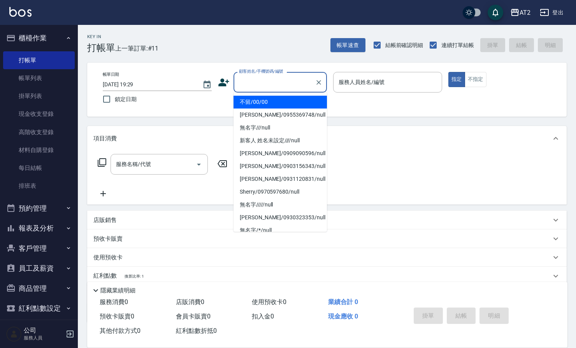
click at [274, 105] on li "不留/00/00" at bounding box center [279, 102] width 93 height 13
type input "不留/00/00"
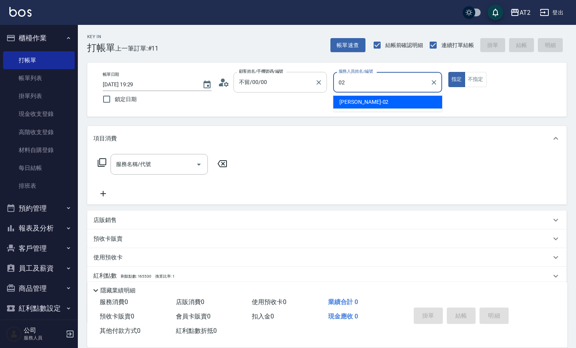
type input "Morgan-02"
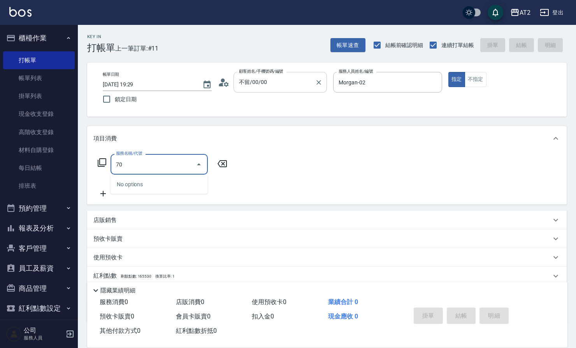
type input "705"
type input "500"
type input "新羽毛鉑金接髮調整(705)"
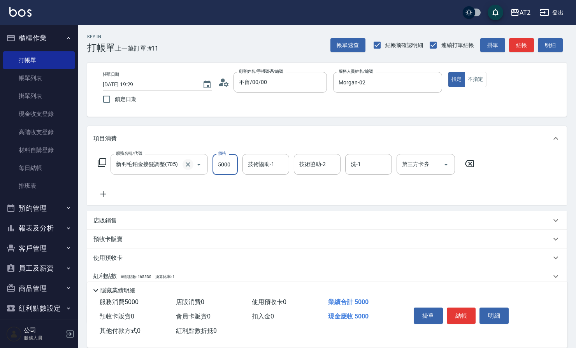
click at [188, 167] on icon "Clear" at bounding box center [188, 165] width 8 height 8
type input "7"
type input "0"
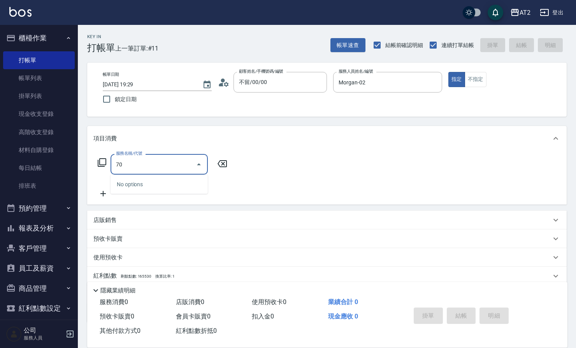
type input "704"
type input "500"
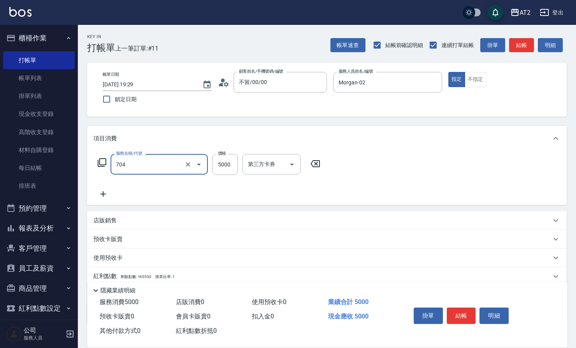
type input "新羽毛鉑金接髮(704)"
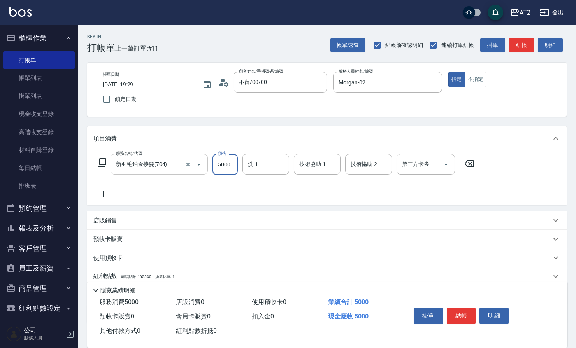
type input "4"
type input "0"
type input "400"
type input "4000"
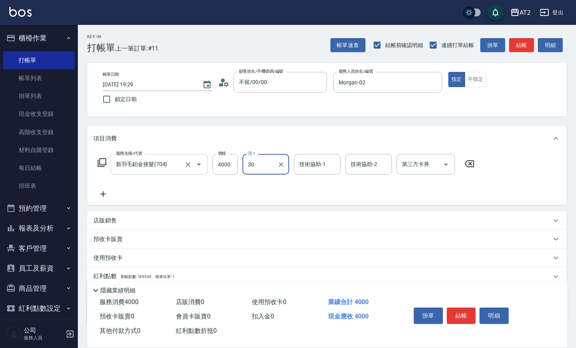
type input "小安-30"
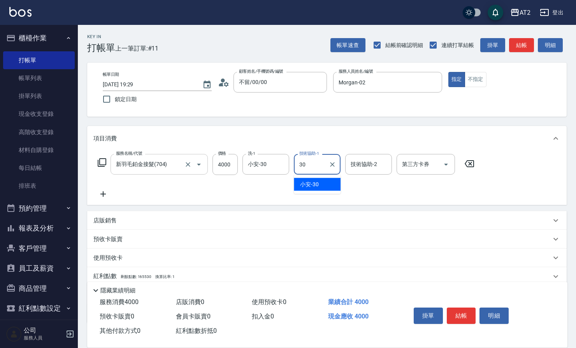
type input "小安-30"
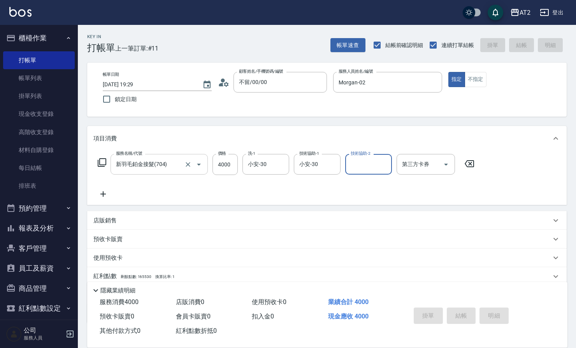
type input "0"
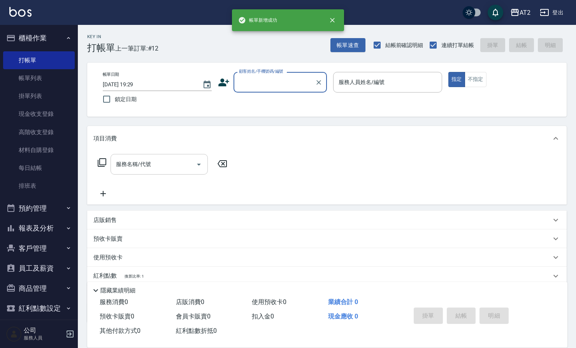
click at [273, 77] on input "顧客姓名/手機號碼/編號" at bounding box center [274, 82] width 75 height 14
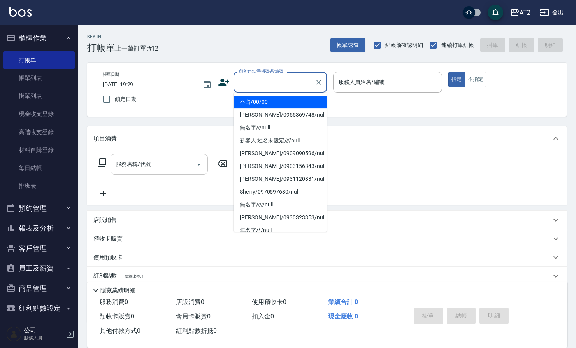
click at [277, 99] on li "不留/00/00" at bounding box center [279, 102] width 93 height 13
type input "不留/00/00"
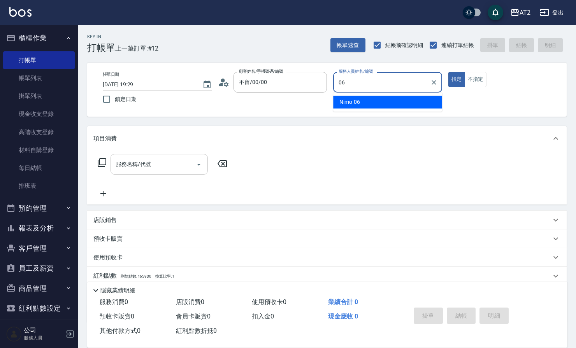
type input "Nimo-06"
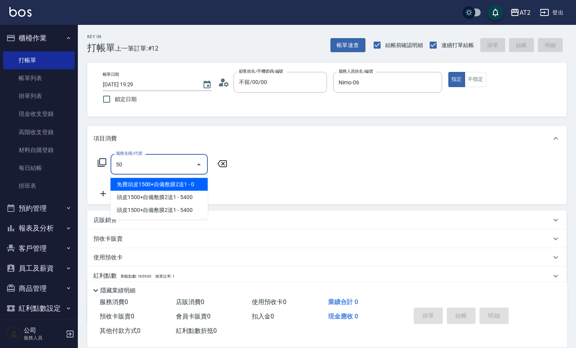
type input "501"
type input "100"
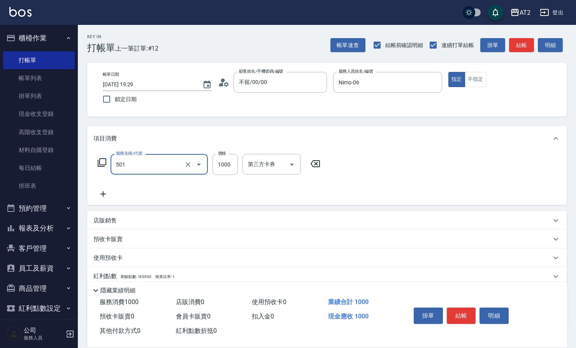
type input "染髮(501)"
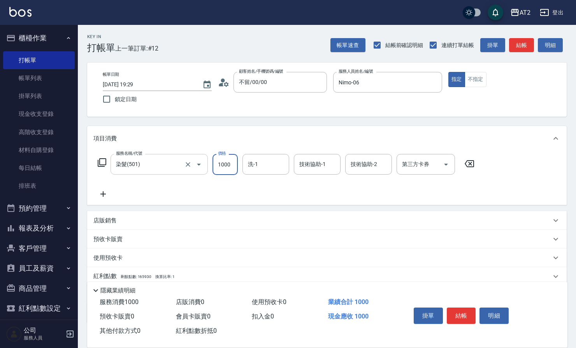
type input "0"
type input "19"
type input "10"
type input "1900"
type input "190"
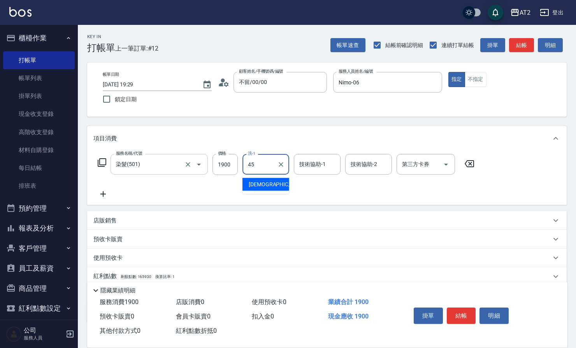
type input "華華-45"
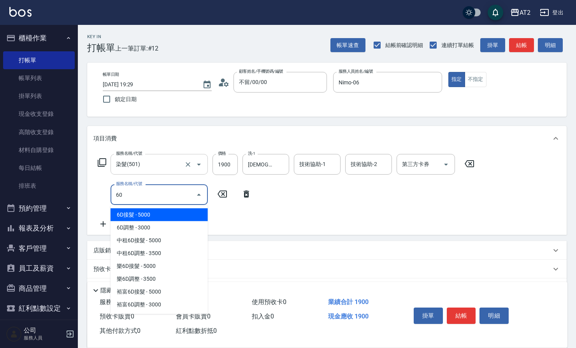
type input "601"
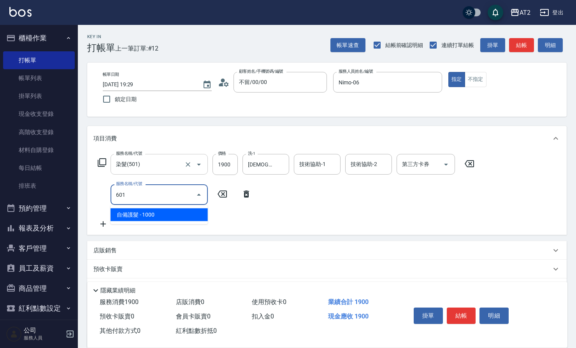
type input "290"
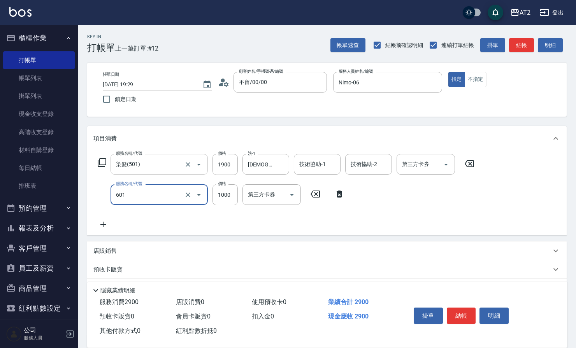
type input "自備護髮(601)"
type input "190"
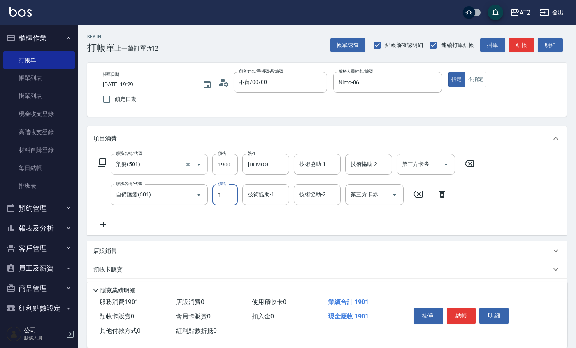
type input "15"
type input "200"
type input "1500"
type input "340"
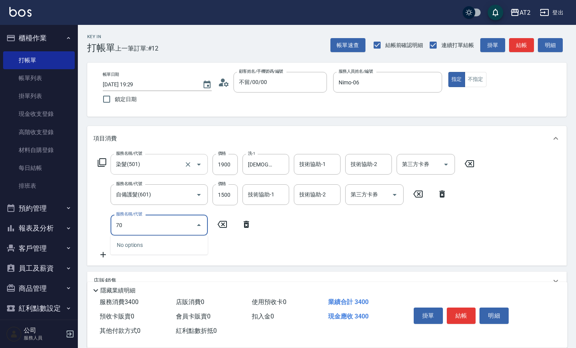
type input "704"
type input "840"
type input "新羽毛鉑金接髮(704)"
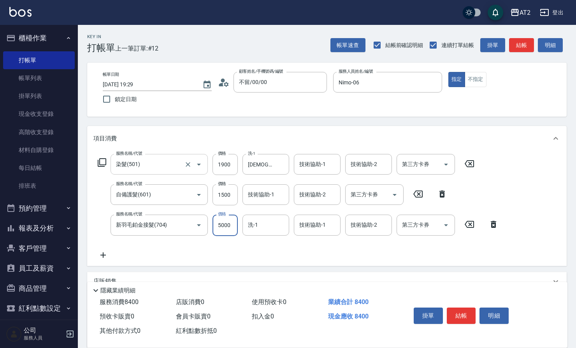
type input "7"
type input "340"
type input "750"
type input "410"
type input "7500"
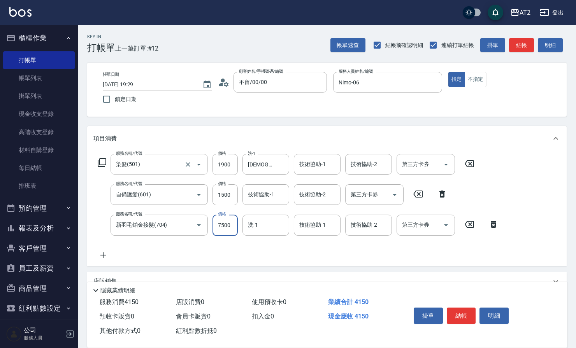
type input "1090"
type input "7500"
click at [102, 253] on icon at bounding box center [102, 255] width 19 height 9
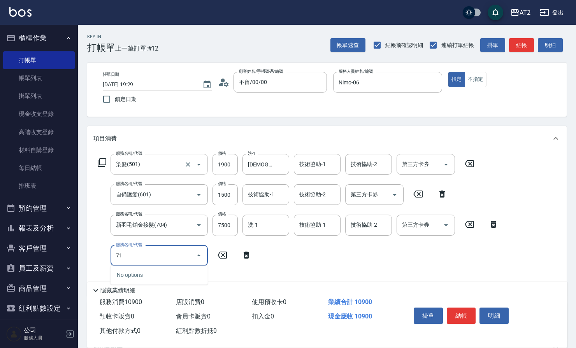
type input "714"
type input "1240"
type input "單拆/單串(714)"
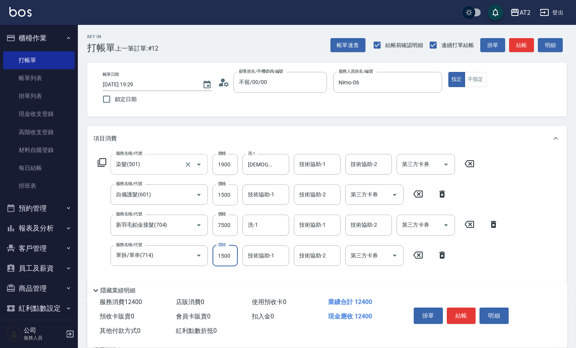
type input "0"
type input "1090"
type input "華華-45"
type input "101"
type input "1160"
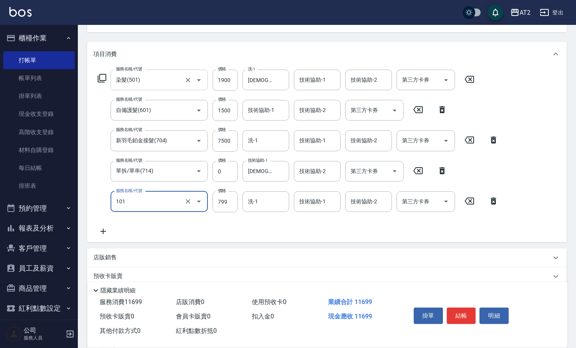
scroll to position [86, 0]
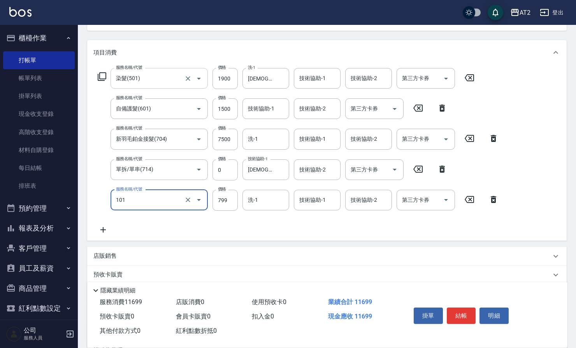
type input "洗+AB劑(101)"
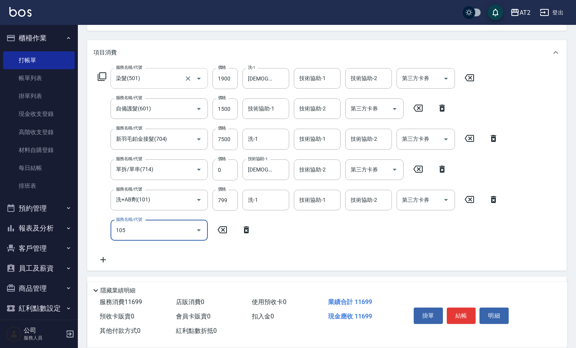
type input "105"
type input "1280"
type input "自備敷膜(105)"
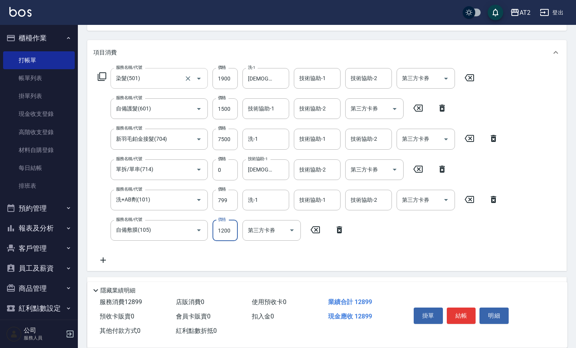
type input "1"
type input "1170"
type input "1500"
type input "1310"
click at [232, 75] on input "1900" at bounding box center [224, 78] width 25 height 21
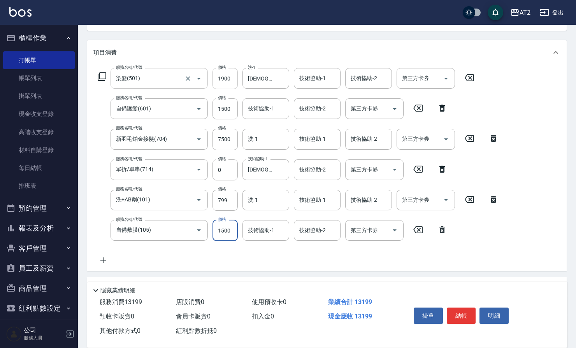
click at [232, 75] on input "1900" at bounding box center [224, 78] width 25 height 21
type input "1"
type input "1130"
type input "1980"
type input "1320"
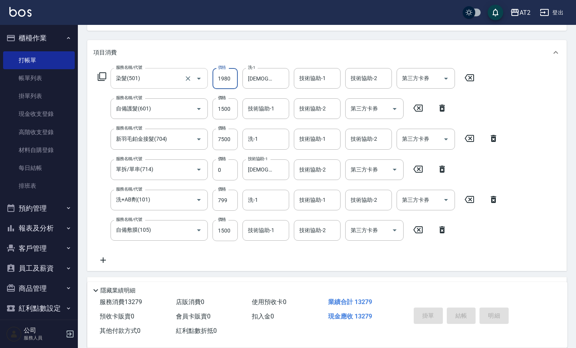
type input "2025/08/12 19:31"
type input "0"
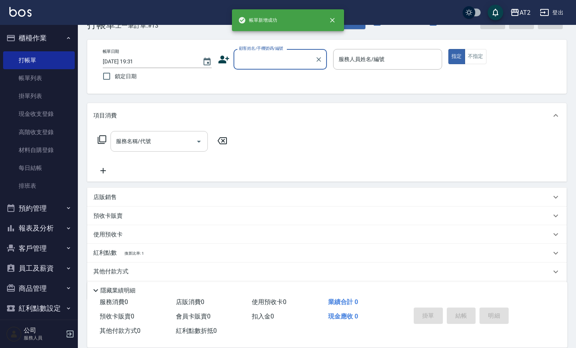
scroll to position [0, 0]
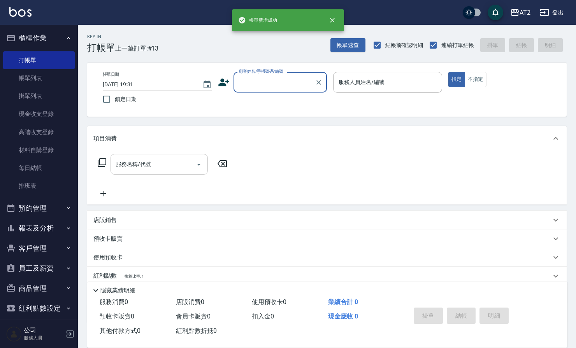
drag, startPoint x: 286, startPoint y: 76, endPoint x: 287, endPoint y: 86, distance: 9.8
click at [286, 77] on input "顧客姓名/手機號碼/編號" at bounding box center [274, 82] width 75 height 14
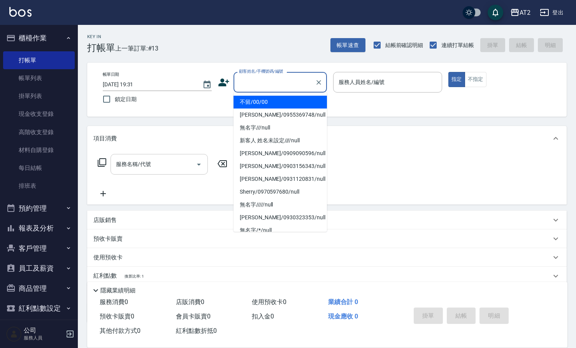
click at [278, 107] on li "不留/00/00" at bounding box center [279, 102] width 93 height 13
type input "不留/00/00"
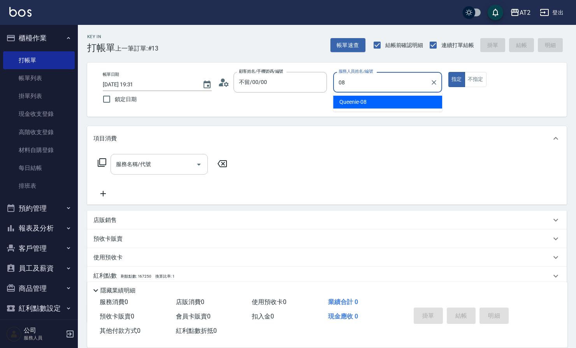
type input "Queenie-08"
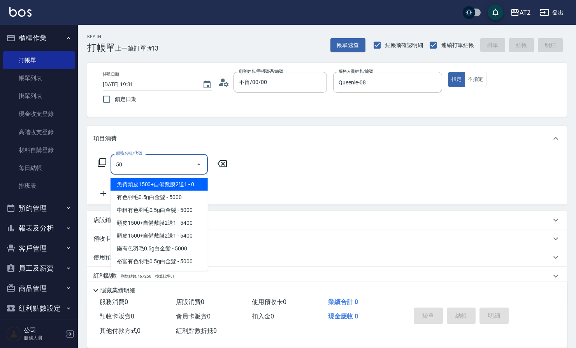
type input "501"
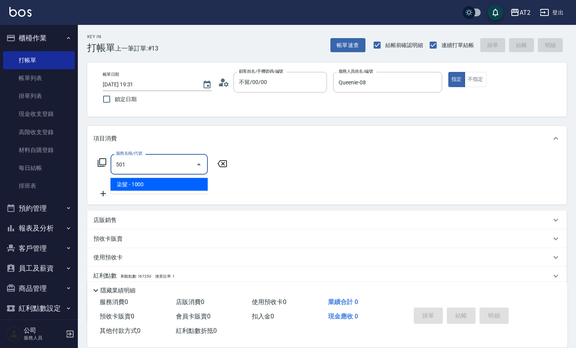
type input "100"
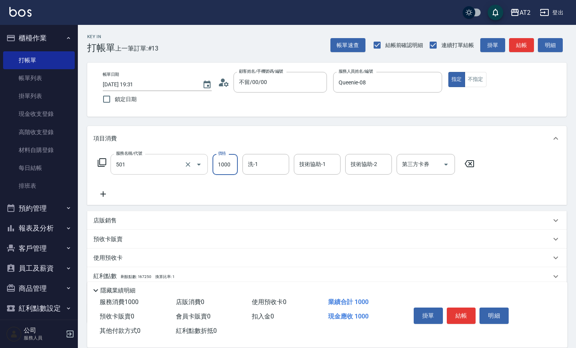
type input "染髮(501)"
type input "0"
type input "30"
type input "309"
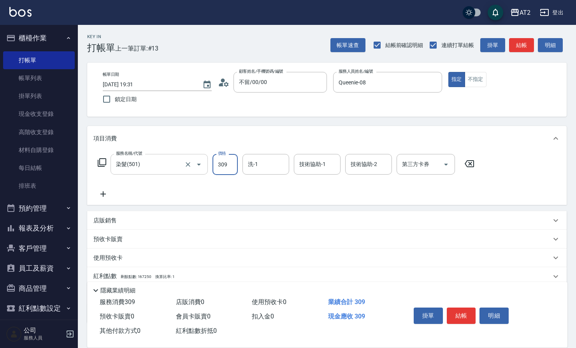
type input "300"
type input "3099"
type input "小潔-34"
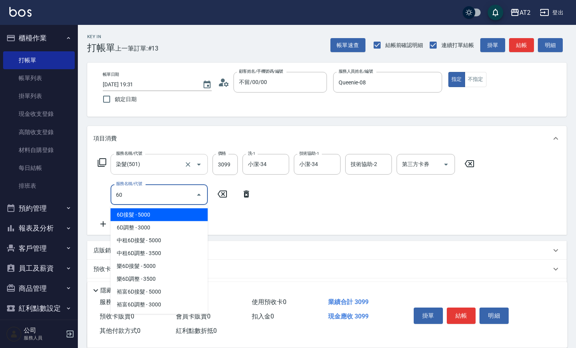
type input "601"
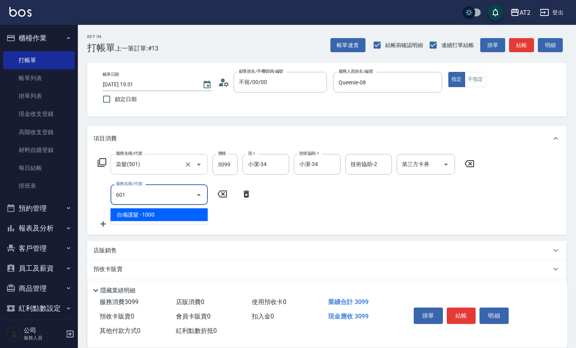
type input "400"
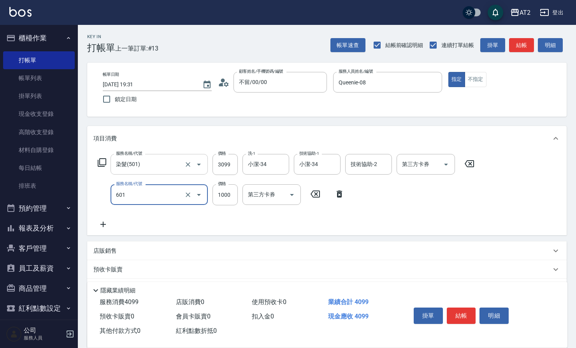
type input "自備護髮(601)"
type input "310"
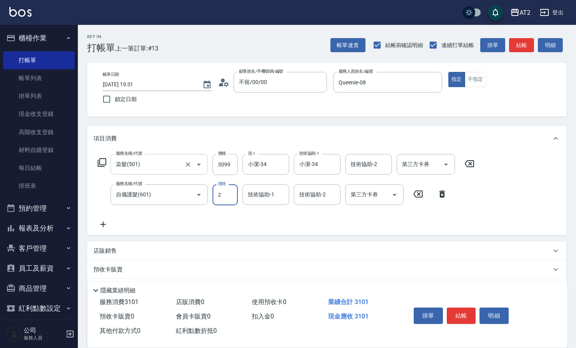
type input "27"
type input "330"
type input "270"
type input "570"
type input "2700"
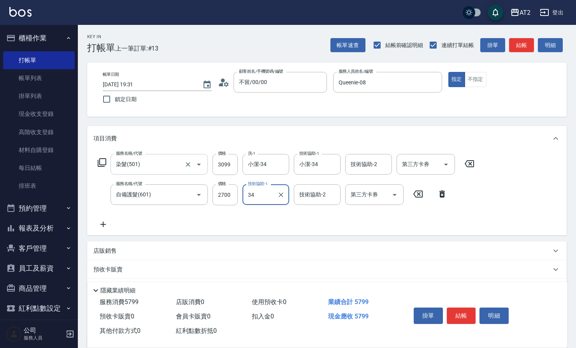
type input "小潔-34"
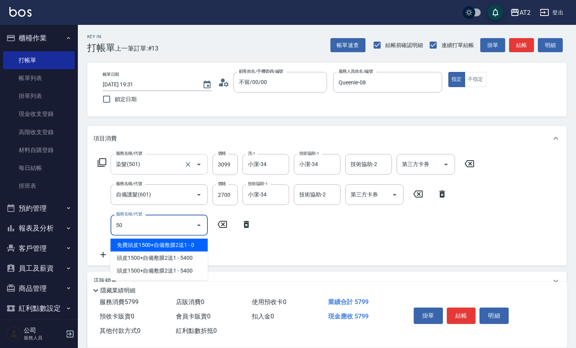
type input "502"
type input "620"
type input "漂髮(502)"
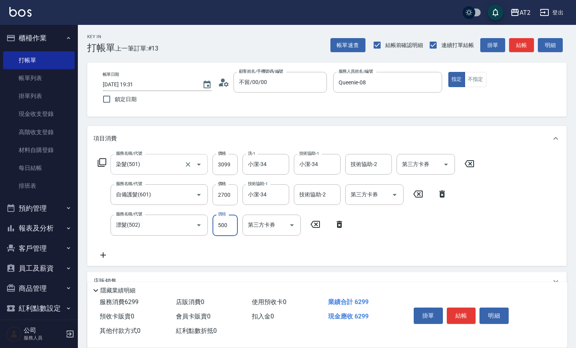
type input "570"
type input "0"
type input "小潔-34"
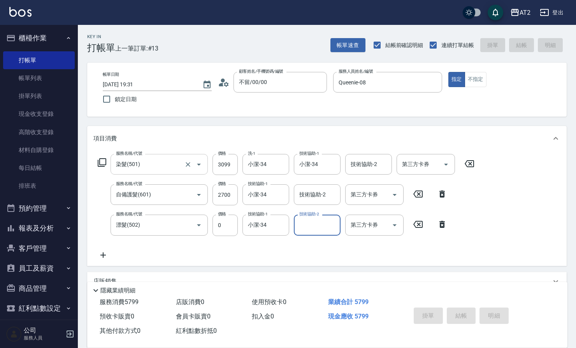
type input "0"
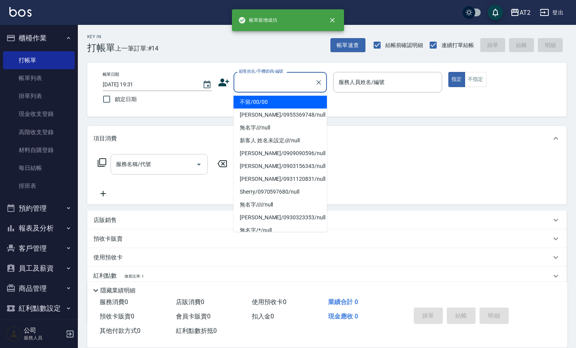
click at [270, 83] on input "顧客姓名/手機號碼/編號" at bounding box center [274, 82] width 75 height 14
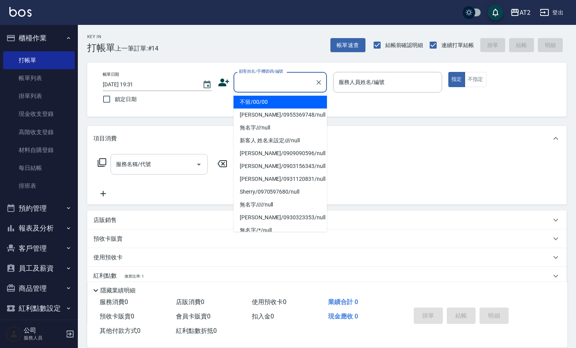
click at [267, 101] on li "不留/00/00" at bounding box center [279, 102] width 93 height 13
type input "不留/00/00"
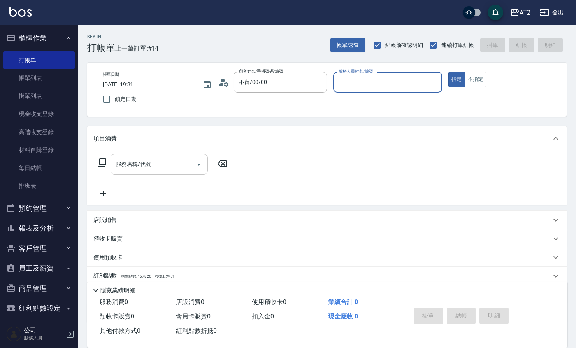
type input "0"
type input "Bella-13"
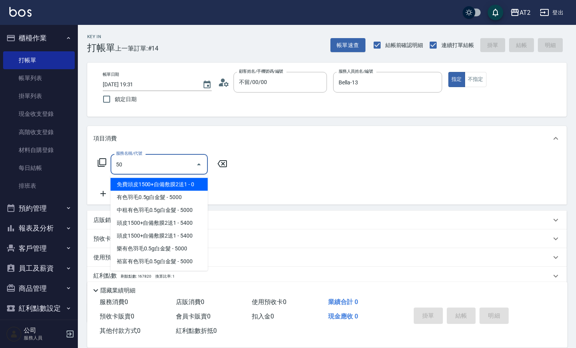
type input "501"
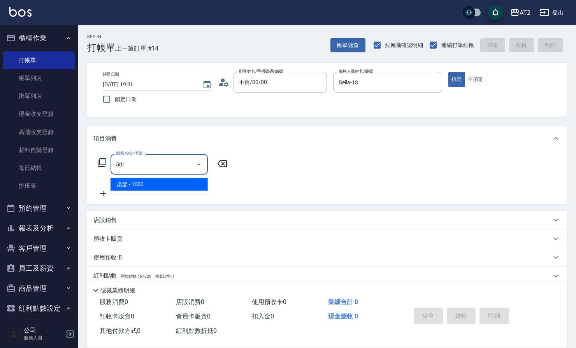
type input "100"
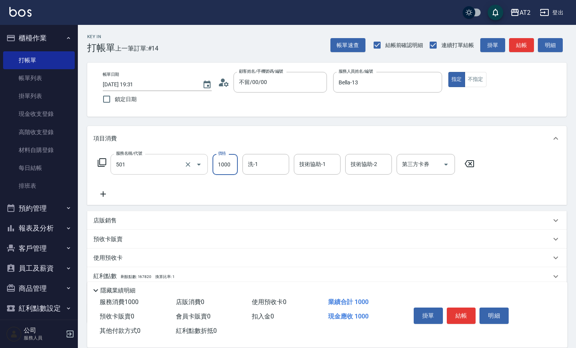
type input "染髮(501)"
type input "0"
type input "19"
type input "10"
type input "198"
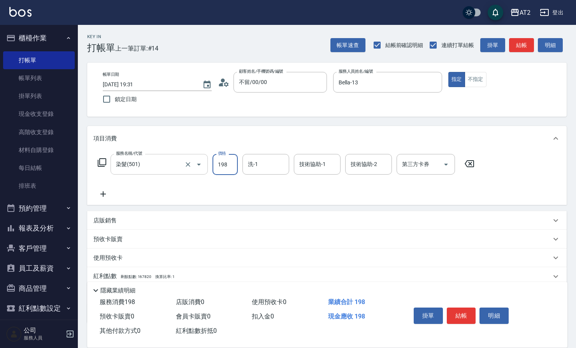
type input "190"
type input "1980"
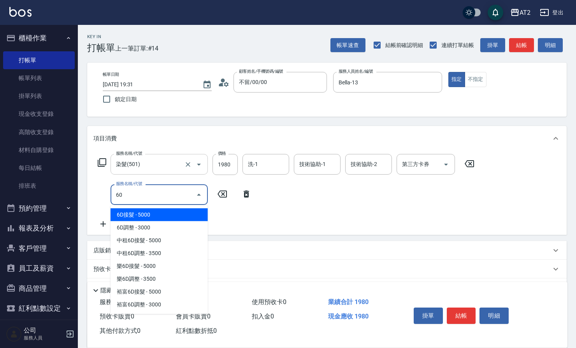
type input "601"
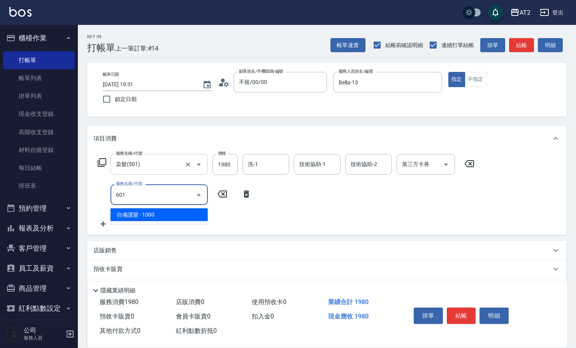
type input "290"
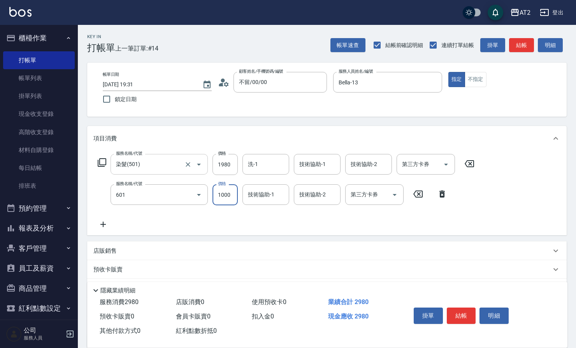
type input "自備護髮(601)"
type input "190"
type input "2"
type input "200"
type input "25"
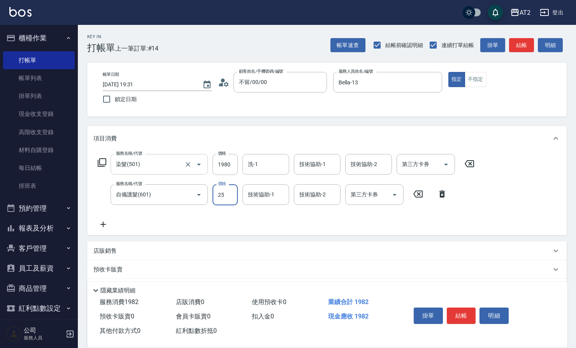
type input "220"
type input "250"
type input "440"
type input "2500"
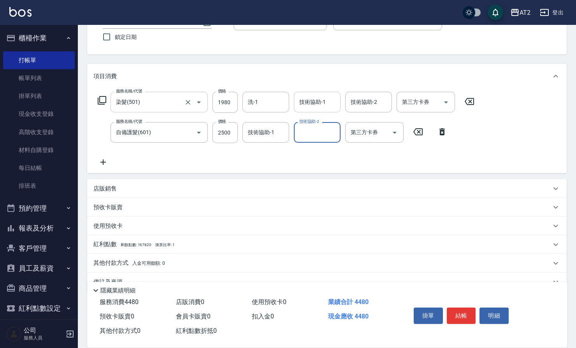
scroll to position [78, 0]
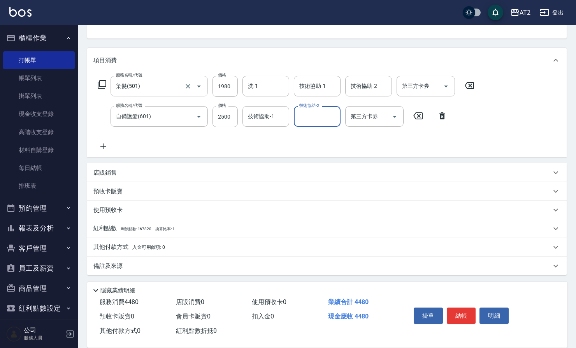
click at [163, 245] on span "入金可用餘額: 0" at bounding box center [148, 247] width 33 height 5
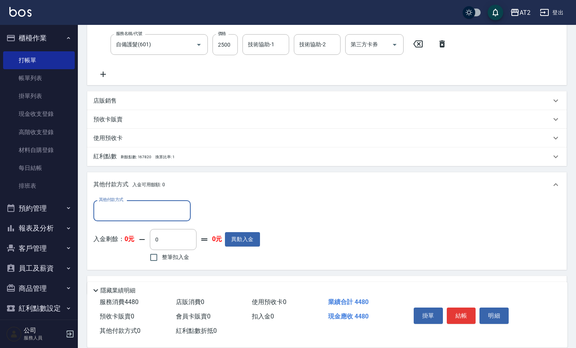
scroll to position [164, 0]
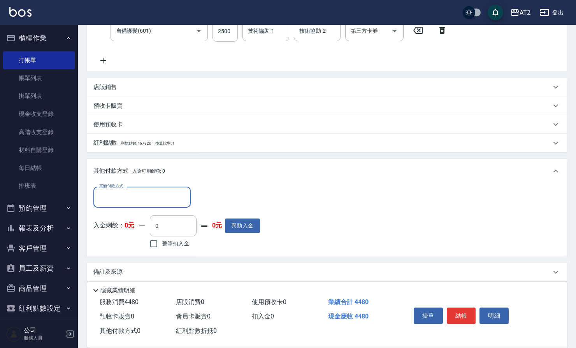
click at [153, 196] on input "其他付款方式" at bounding box center [142, 197] width 90 height 14
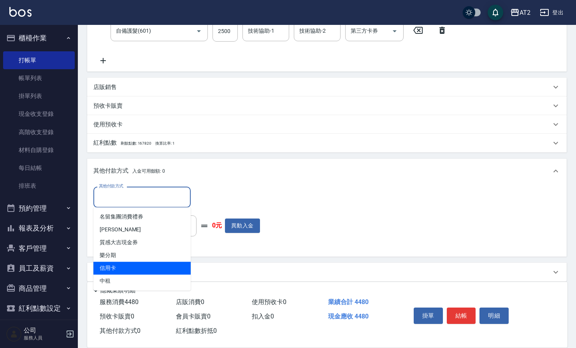
click at [143, 263] on span "信用卡" at bounding box center [141, 268] width 97 height 13
type input "信用卡"
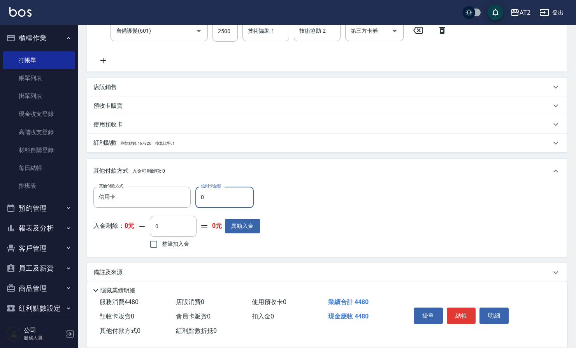
click at [34, 198] on div "AT2 登出 櫃檯作業 打帳單 帳單列表 掛單列表 現金收支登錄 高階收支登錄 材料自購登錄 每日結帳 排班表 預約管理 預約管理 單日預約紀錄 單週預約紀錄…" at bounding box center [288, 95] width 576 height 519
type input "250"
type input "420"
type input "2500"
type input "190"
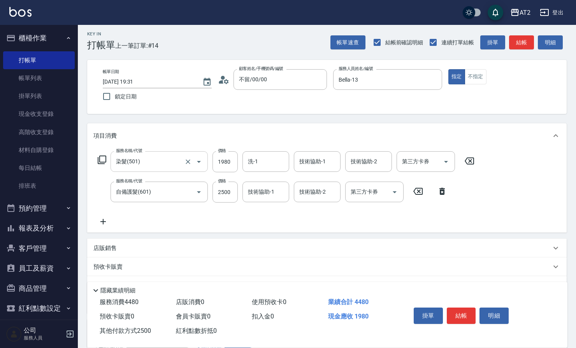
scroll to position [0, 0]
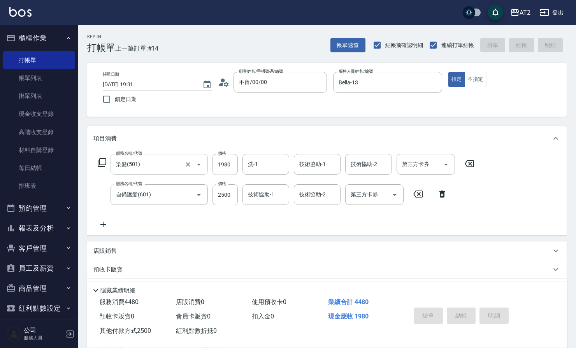
type input "2025/08/12 19:32"
type input "0"
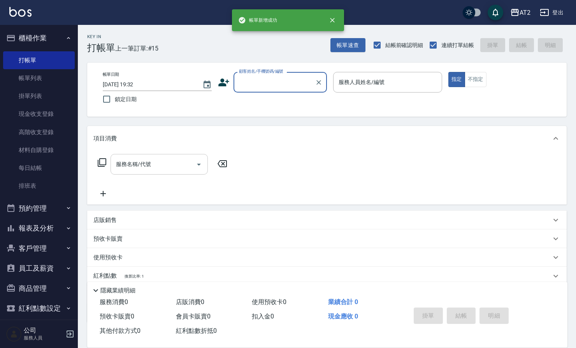
click at [286, 85] on input "顧客姓名/手機號碼/編號" at bounding box center [274, 82] width 75 height 14
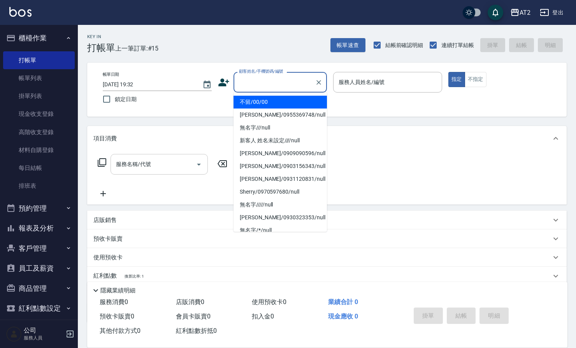
click at [282, 105] on li "不留/00/00" at bounding box center [279, 102] width 93 height 13
type input "不留/00/00"
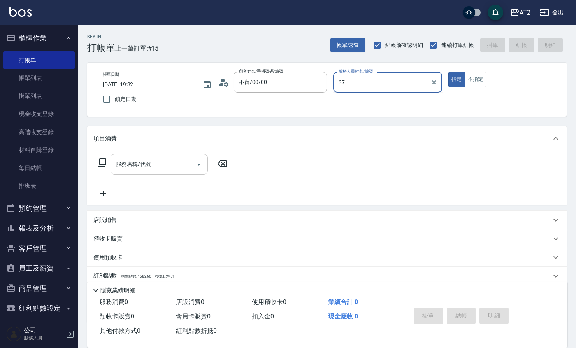
type input "小玥-37"
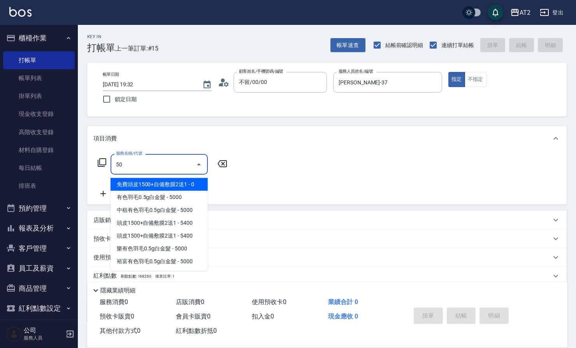
type input "501"
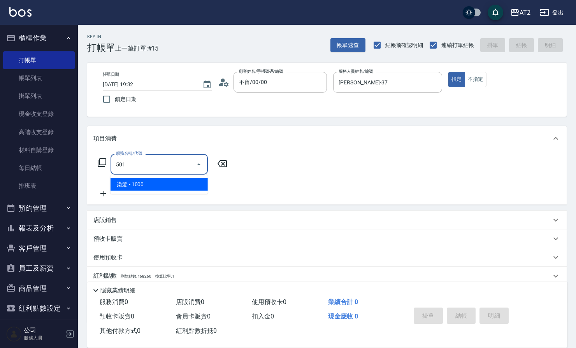
type input "100"
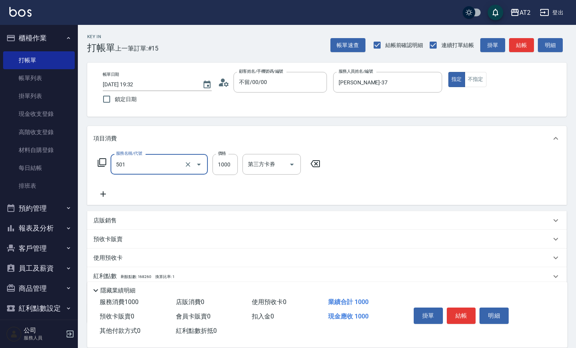
type input "染髮(501)"
type input "0"
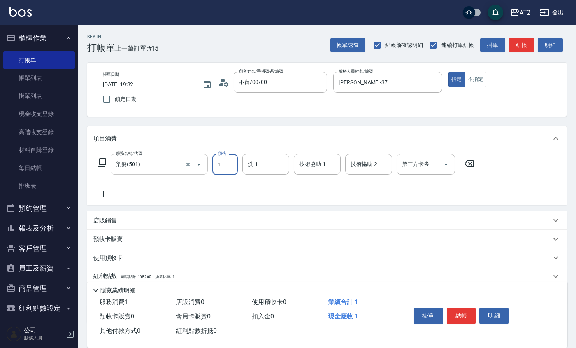
type input "19"
type input "10"
type input "199"
type input "190"
type input "1999"
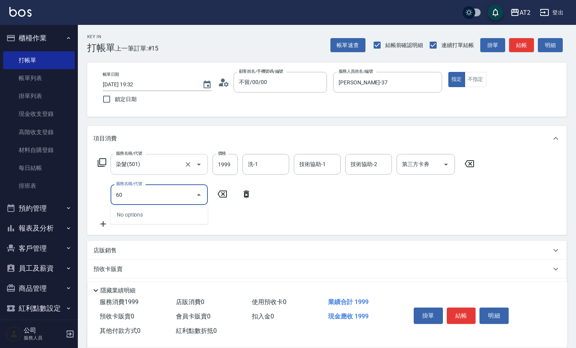
type input "601"
type input "290"
type input "自備護髮(601)"
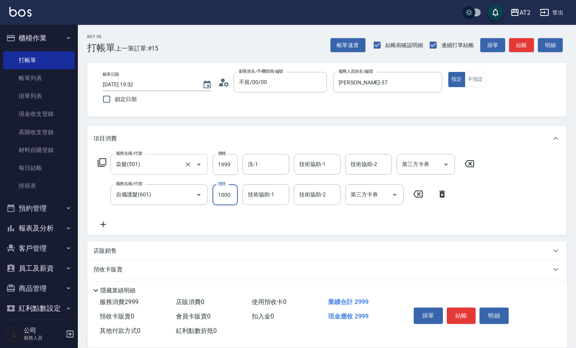
type input "200"
type input "22"
type input "220"
type input "225"
type input "420"
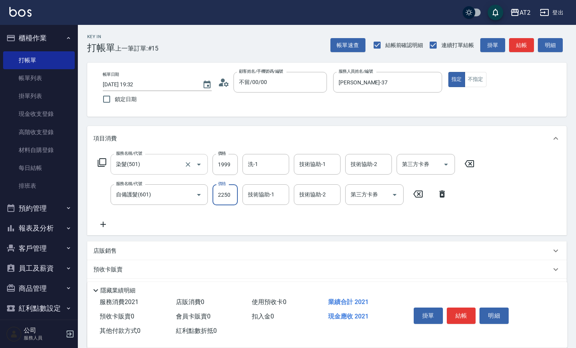
type input "2250"
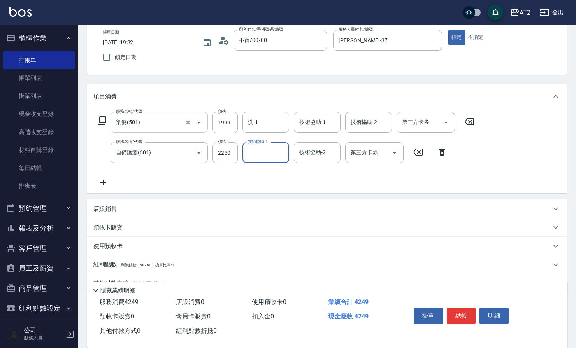
scroll to position [78, 0]
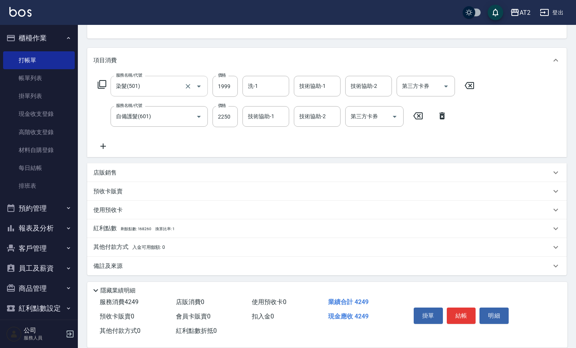
click at [147, 245] on span "入金可用餘額: 0" at bounding box center [148, 247] width 33 height 5
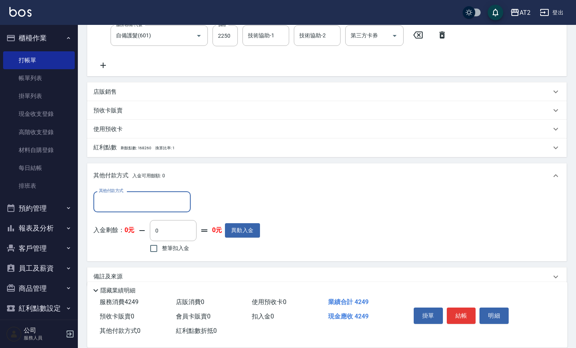
scroll to position [170, 0]
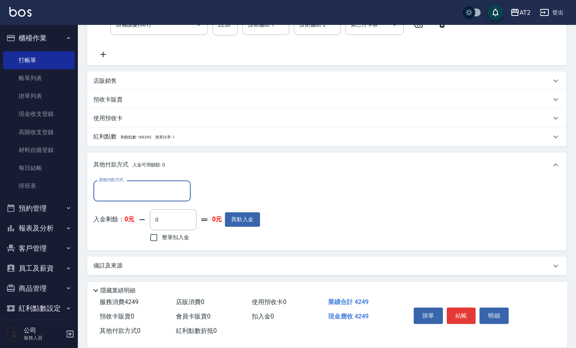
click at [155, 189] on input "其他付款方式" at bounding box center [142, 191] width 90 height 14
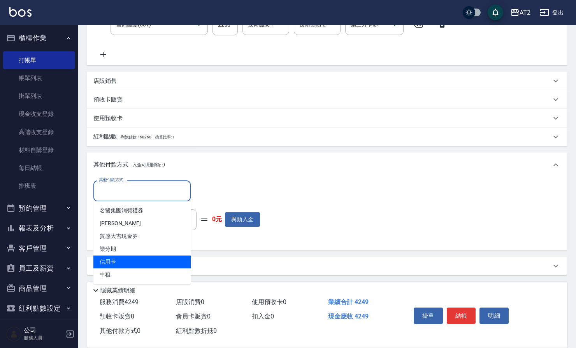
click at [149, 263] on span "信用卡" at bounding box center [141, 262] width 97 height 13
type input "信用卡"
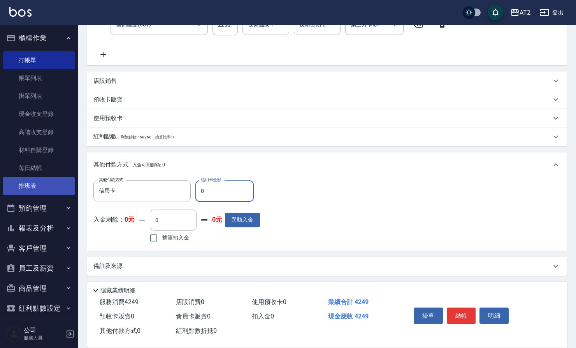
drag, startPoint x: 212, startPoint y: 189, endPoint x: 13, endPoint y: 186, distance: 198.5
click at [53, 189] on div "AT2 登出 櫃檯作業 打帳單 帳單列表 掛單列表 現金收支登錄 高階收支登錄 材料自購登錄 每日結帳 排班表 預約管理 預約管理 單日預約紀錄 單週預約紀錄…" at bounding box center [288, 89] width 576 height 519
type input "424"
type input "380"
type input "4249"
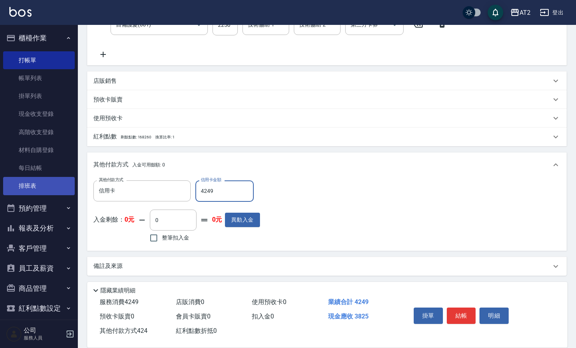
type input "0"
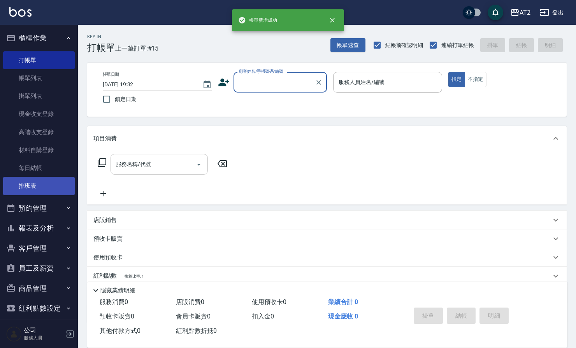
scroll to position [0, 0]
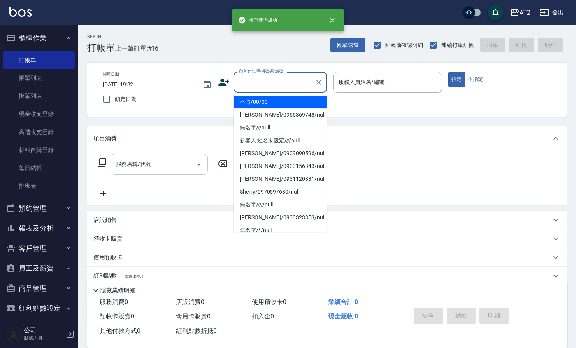
click at [254, 82] on input "顧客姓名/手機號碼/編號" at bounding box center [274, 82] width 75 height 14
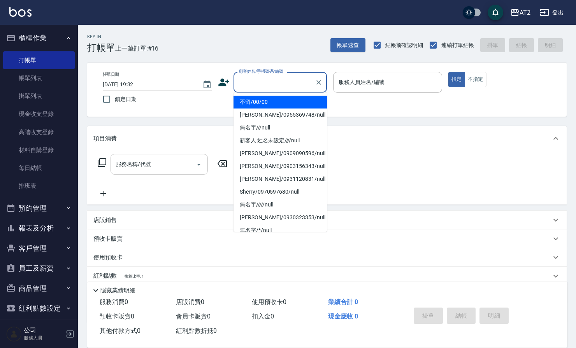
click at [258, 98] on li "不留/00/00" at bounding box center [279, 102] width 93 height 13
type input "不留/00/00"
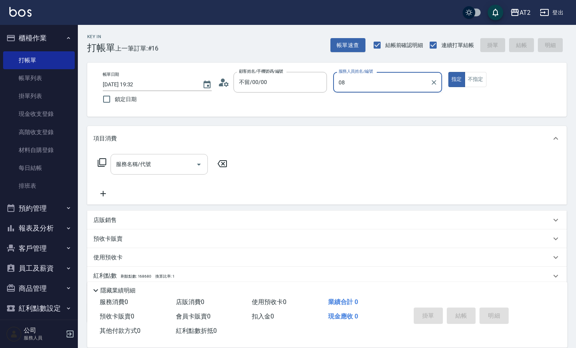
type input "Queenie-08"
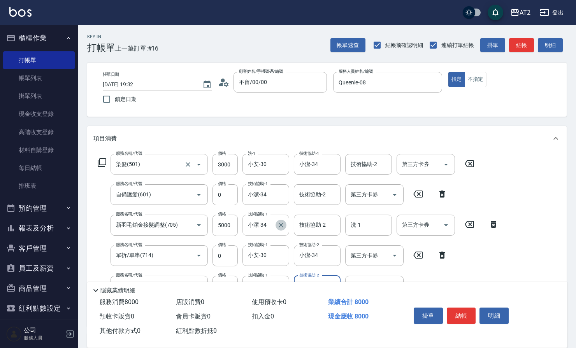
click at [277, 226] on icon "Clear" at bounding box center [281, 225] width 8 height 8
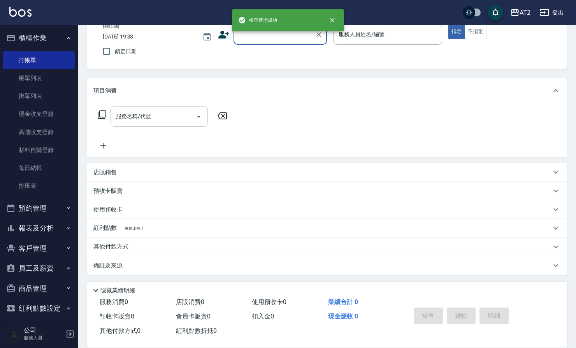
scroll to position [47, 0]
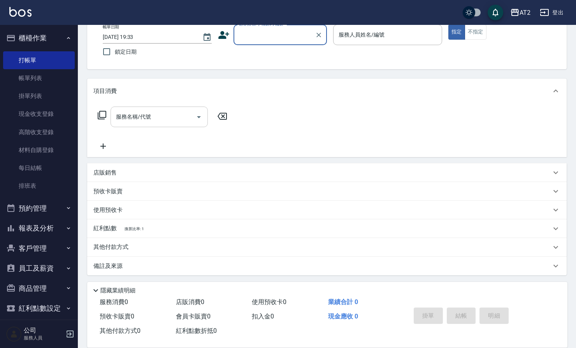
click at [144, 160] on div "項目消費 服務名稱/代號 服務名稱/代號 店販銷售 服務人員姓名/編號 服務人員姓名/編號 商品代號/名稱 商品代號/名稱 預收卡販賣 卡券名稱/代號 卡券名…" at bounding box center [326, 177] width 479 height 197
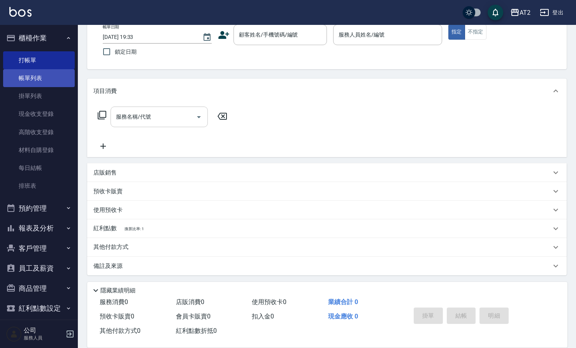
click at [41, 77] on link "帳單列表" at bounding box center [39, 78] width 72 height 18
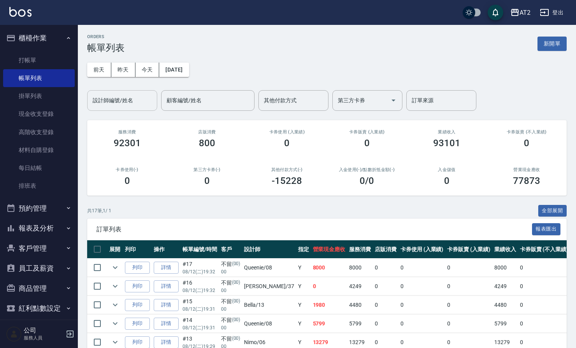
click at [116, 105] on input "設計師編號/姓名" at bounding box center [122, 101] width 63 height 14
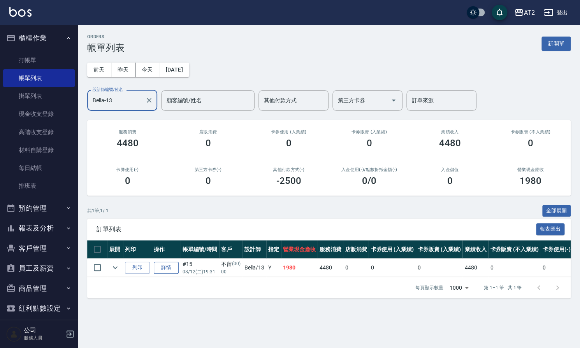
click at [171, 265] on link "詳情" at bounding box center [166, 268] width 25 height 12
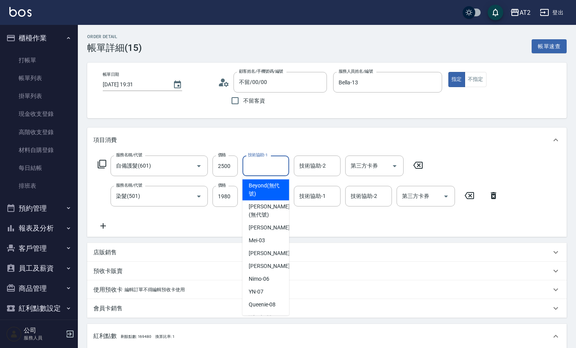
click at [262, 166] on div "技術協助-1 技術協助-1" at bounding box center [265, 166] width 47 height 21
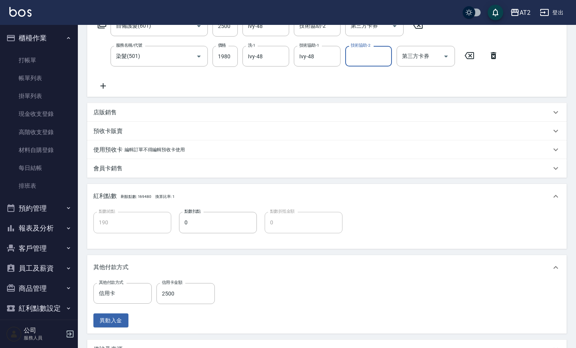
scroll to position [233, 0]
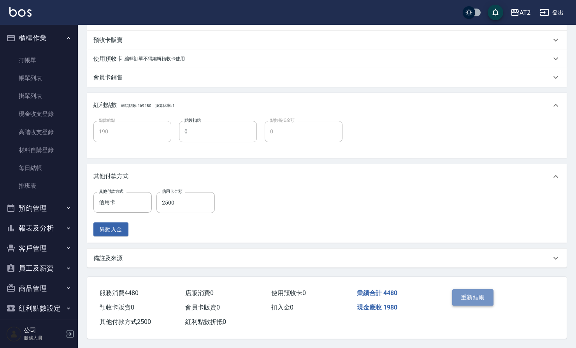
click at [469, 295] on button "重新結帳" at bounding box center [472, 297] width 41 height 16
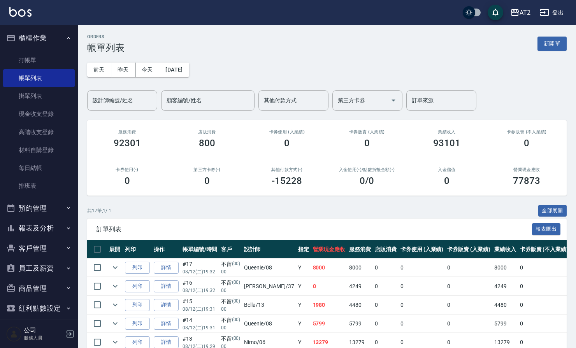
click at [202, 181] on div "0" at bounding box center [206, 180] width 61 height 11
click at [123, 193] on div "卡券使用(-) 0" at bounding box center [127, 177] width 80 height 38
click at [183, 211] on div "共 17 筆, 1 / 1 全部展開" at bounding box center [326, 211] width 479 height 12
click at [552, 12] on button "登出" at bounding box center [552, 12] width 30 height 14
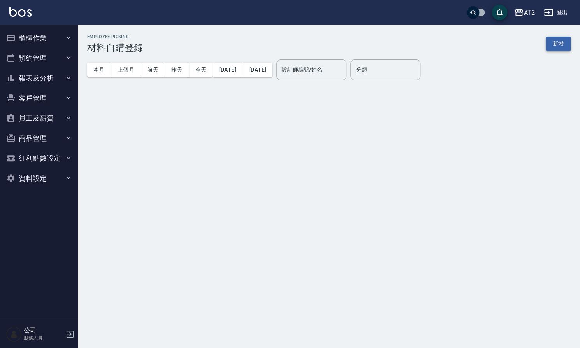
click at [552, 37] on button "新增" at bounding box center [557, 44] width 25 height 14
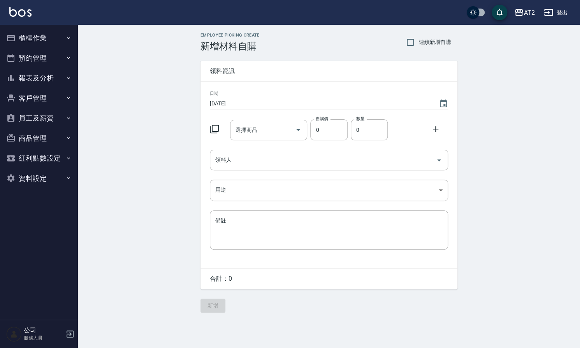
click at [420, 44] on span "連續新增自購" at bounding box center [434, 42] width 33 height 8
click at [418, 44] on input "連續新增自購" at bounding box center [410, 42] width 16 height 16
checkbox input "true"
click at [265, 130] on input "選擇商品" at bounding box center [262, 130] width 59 height 14
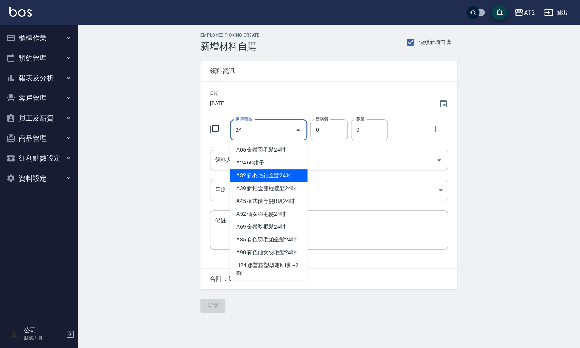
click at [277, 176] on li "A32 新羽毛鉑金髮24吋" at bounding box center [268, 175] width 77 height 13
type input "新羽毛鉑金髮24吋"
type input "2580"
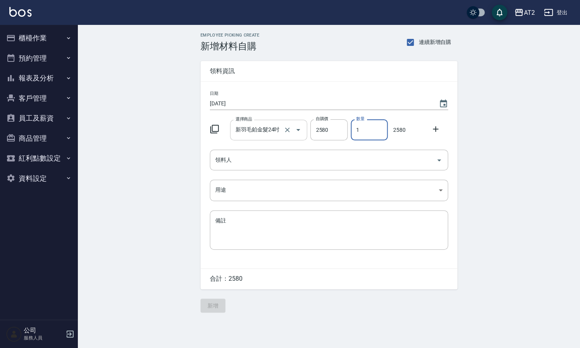
drag, startPoint x: 297, startPoint y: 128, endPoint x: 281, endPoint y: 125, distance: 16.9
click at [288, 126] on div "選擇商品 新羽毛鉑金髮24吋 選擇商品 自購價 2580 自購價 數量 1 數量 2580" at bounding box center [327, 128] width 241 height 24
type input "2"
click at [249, 126] on input "新羽毛鉑金髮24吋" at bounding box center [257, 130] width 49 height 14
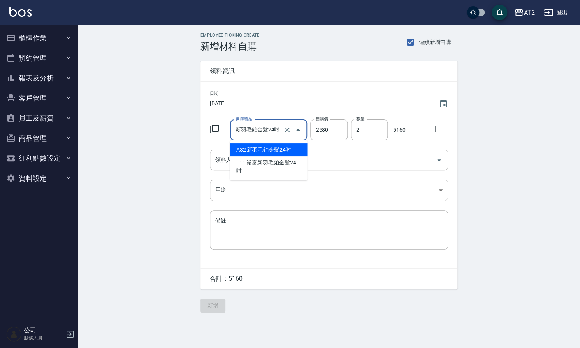
click at [251, 150] on li "A32 新羽毛鉑金髮24吋" at bounding box center [268, 150] width 77 height 13
click at [241, 167] on input "領料人" at bounding box center [322, 160] width 219 height 14
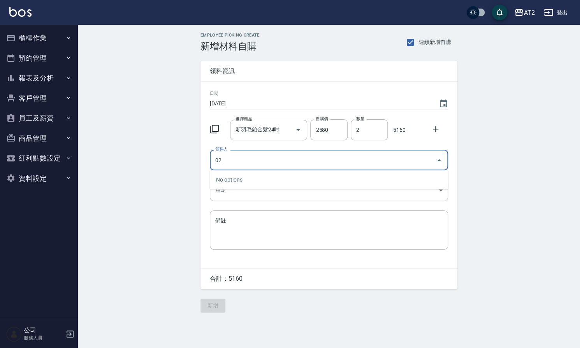
type input "02 Morgan"
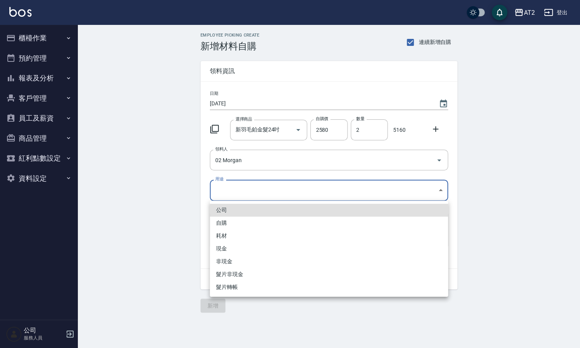
click at [242, 185] on body "AT2 登出 櫃檯作業 打帳單 帳單列表 掛單列表 現金收支登錄 高階收支登錄 材料自購登錄 每日結帳 排班表 預約管理 預約管理 單日預約紀錄 單週預約紀錄…" at bounding box center [290, 174] width 580 height 348
click at [237, 249] on li "現金" at bounding box center [329, 248] width 238 height 13
type input "現金"
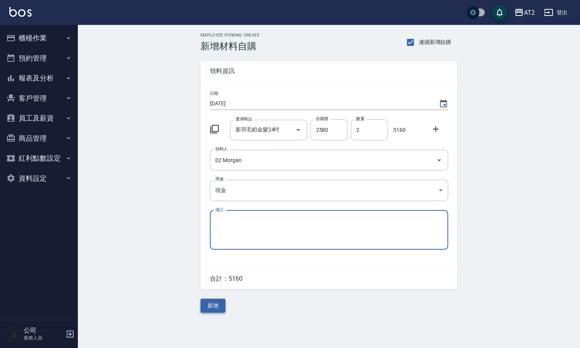
drag, startPoint x: 217, startPoint y: 306, endPoint x: 217, endPoint y: 292, distance: 14.0
click at [217, 306] on button "新增" at bounding box center [212, 306] width 25 height 14
